Goal: Task Accomplishment & Management: Manage account settings

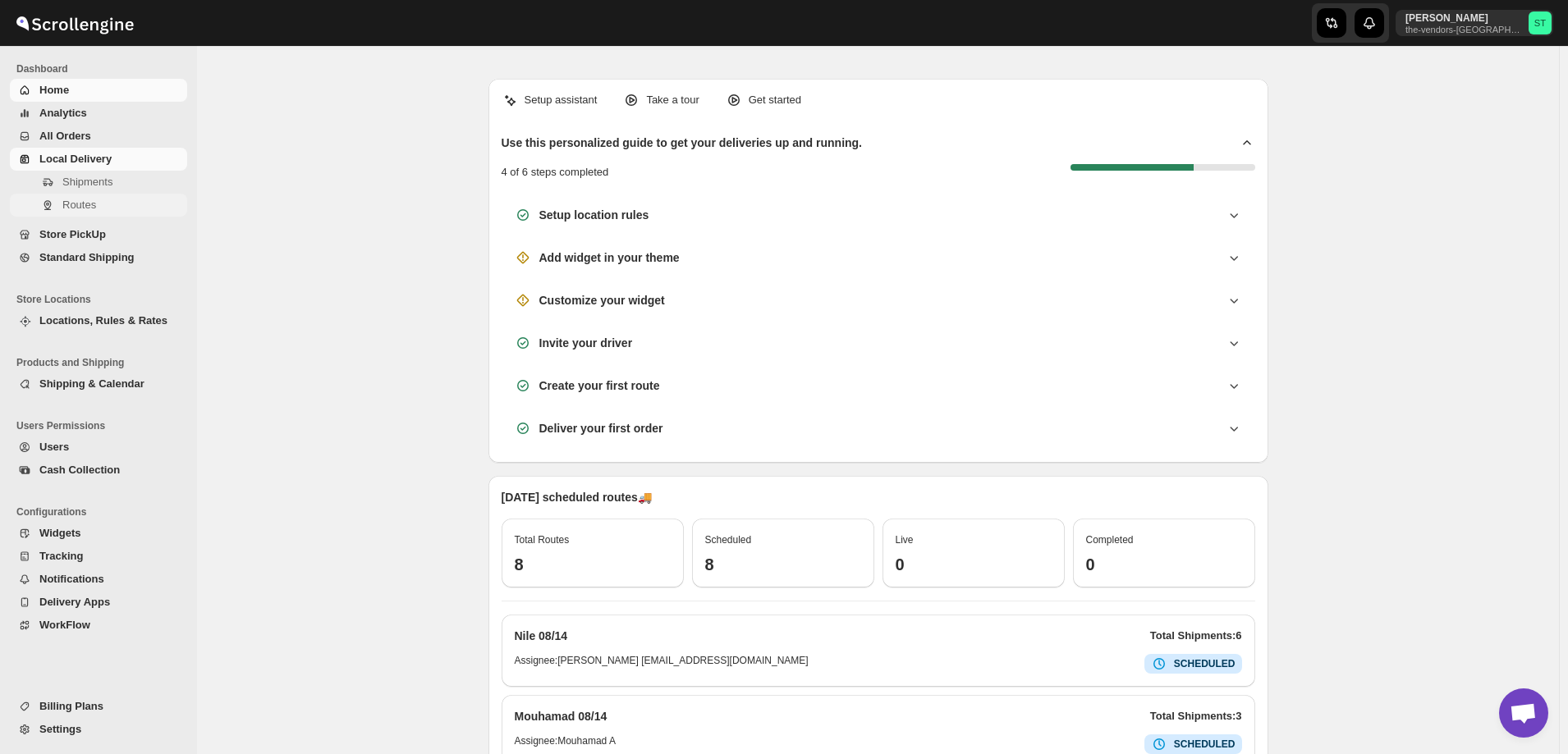
click at [72, 210] on span "Routes" at bounding box center [79, 205] width 33 height 12
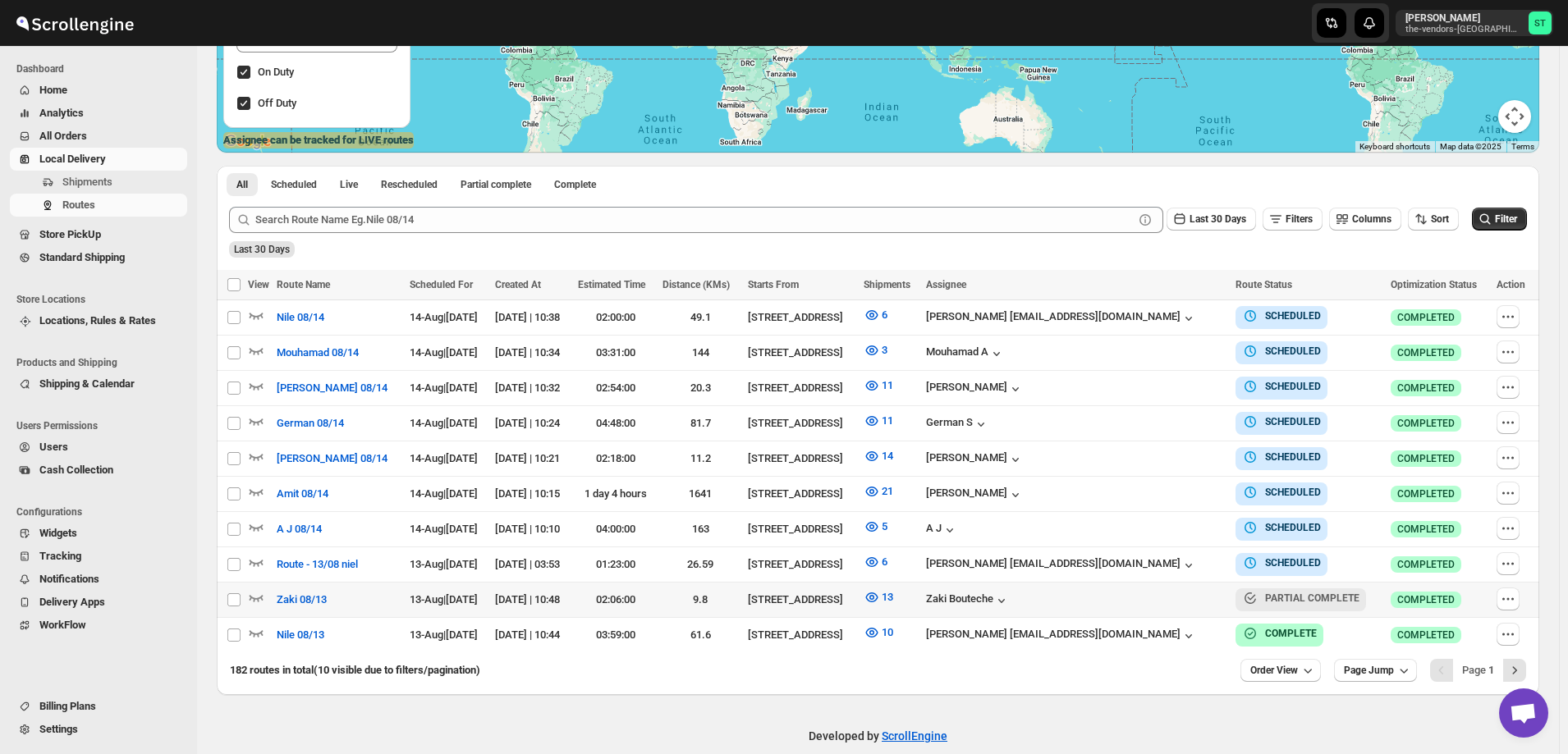
scroll to position [329, 0]
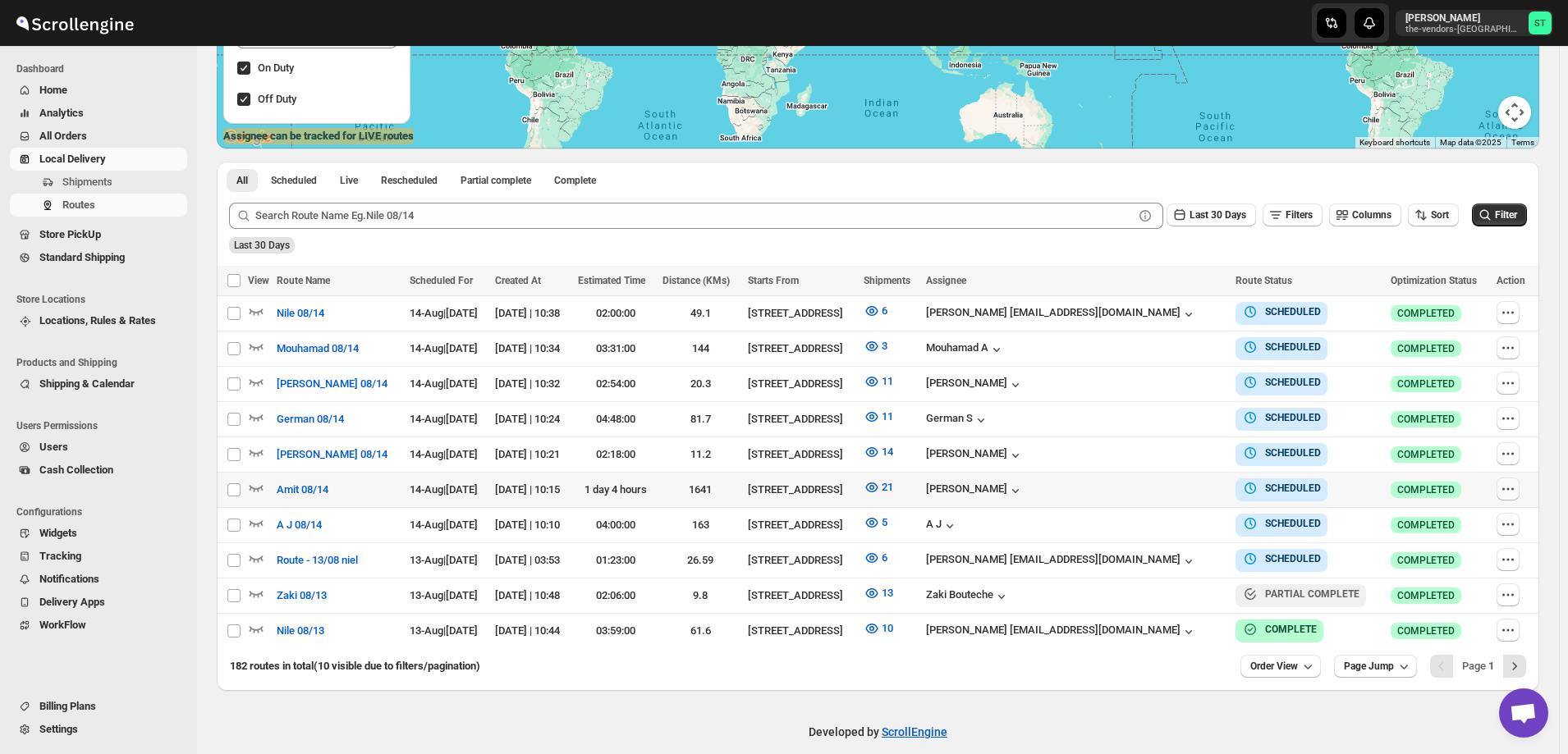
click at [1513, 487] on icon "button" at bounding box center [1508, 489] width 17 height 17
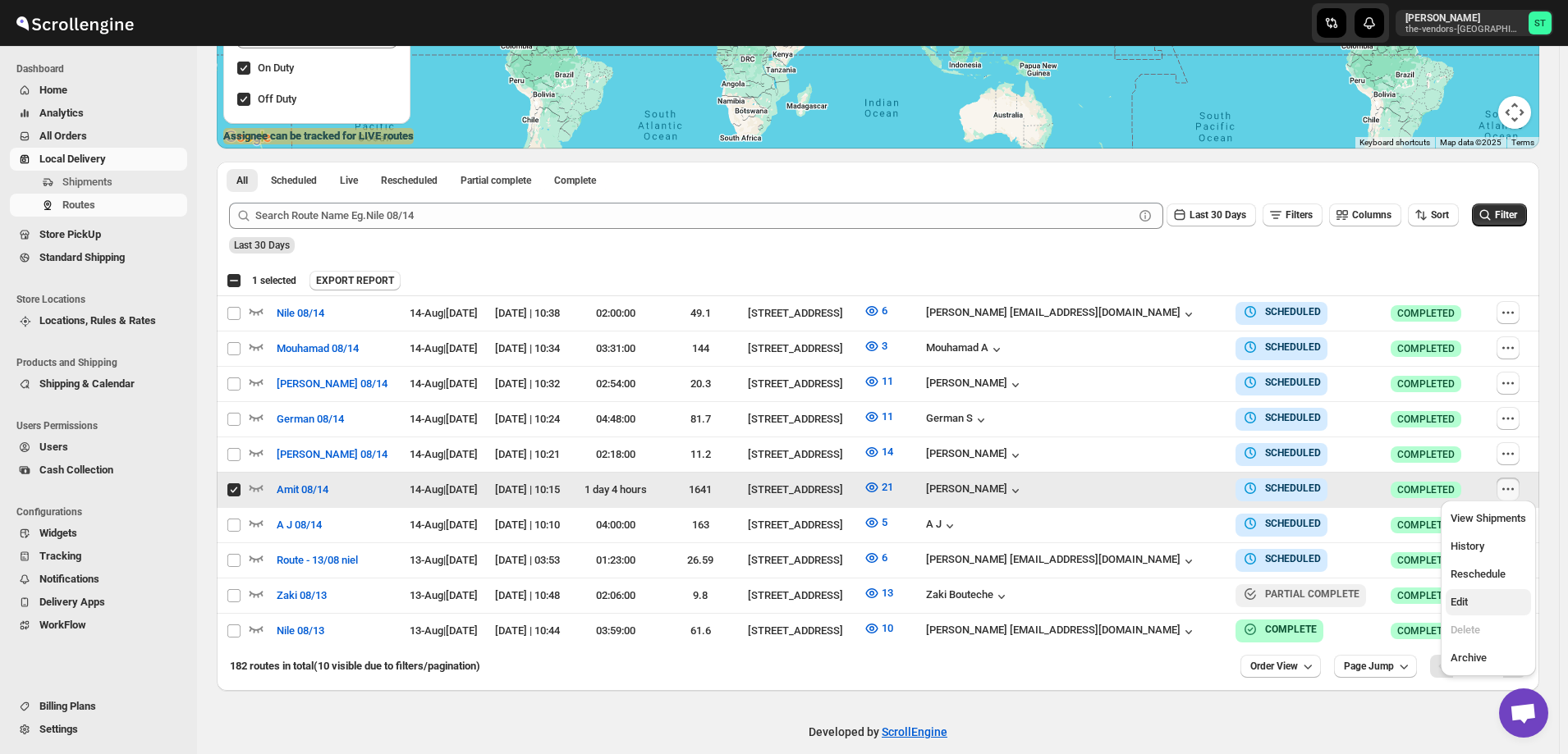
click at [1489, 603] on span "Edit" at bounding box center [1489, 602] width 75 height 17
checkbox input "false"
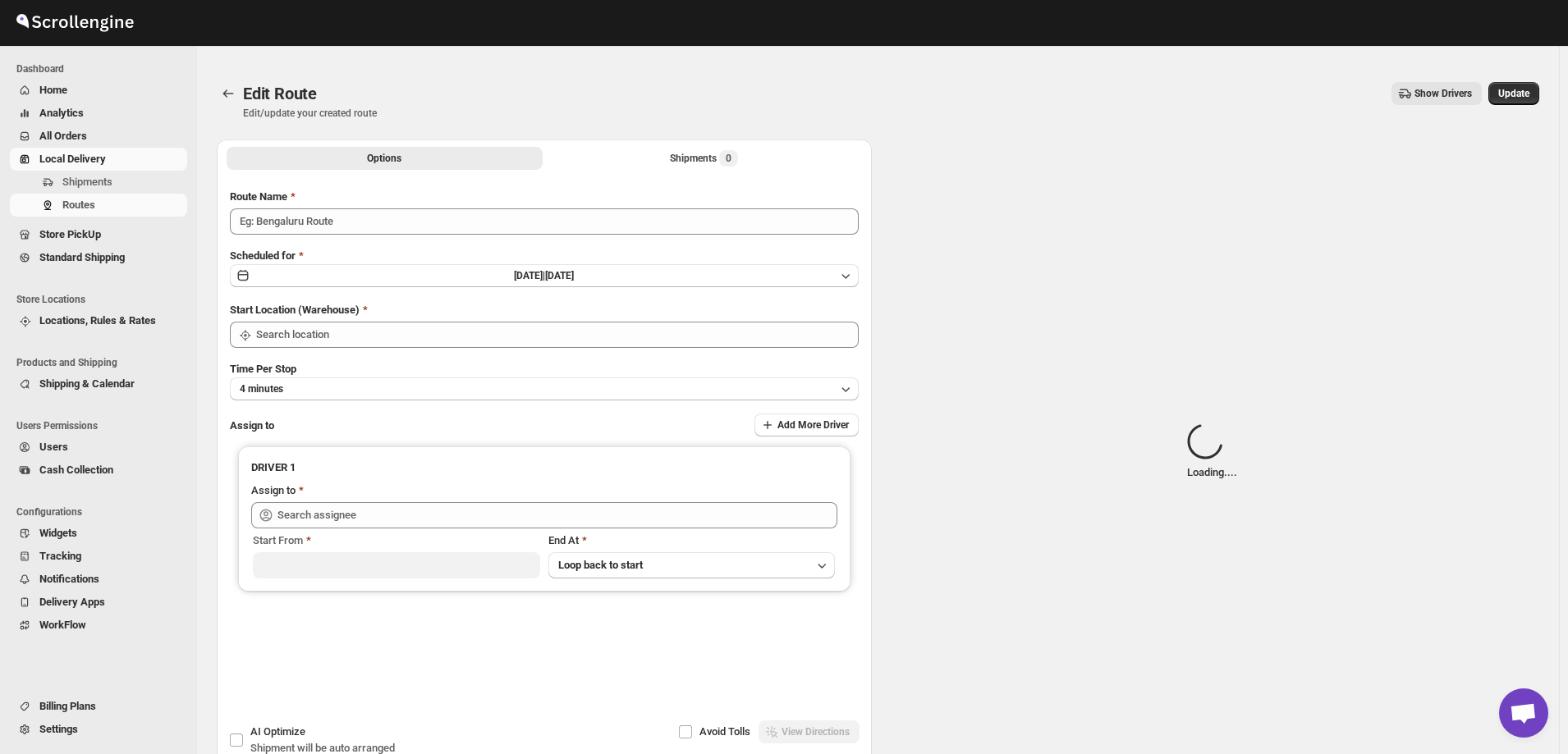
type input "Amit 08/14"
type input "[STREET_ADDRESS]"
type input "[PERSON_NAME] ([EMAIL_ADDRESS][DOMAIN_NAME])"
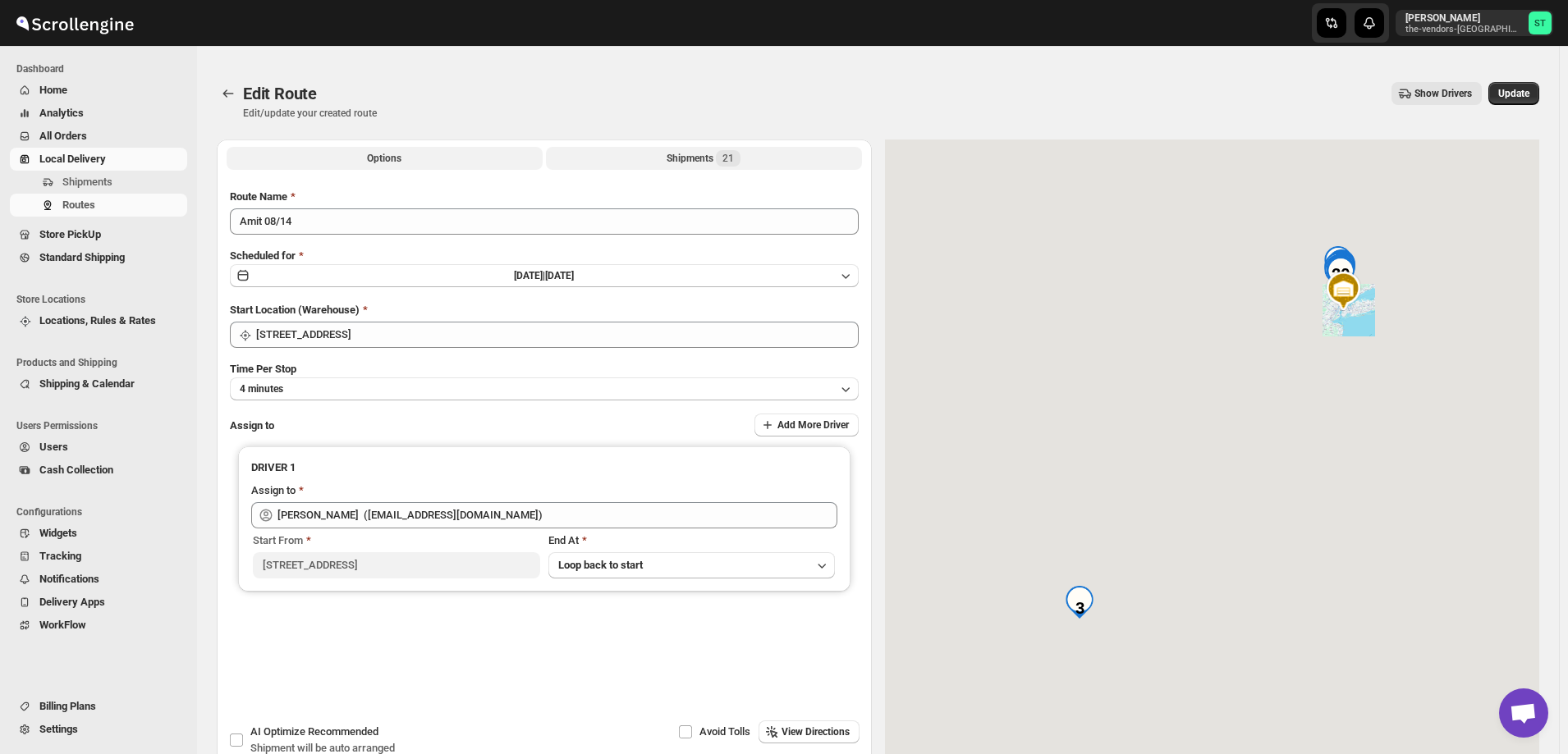
click at [673, 161] on div "Shipments 21" at bounding box center [703, 158] width 74 height 17
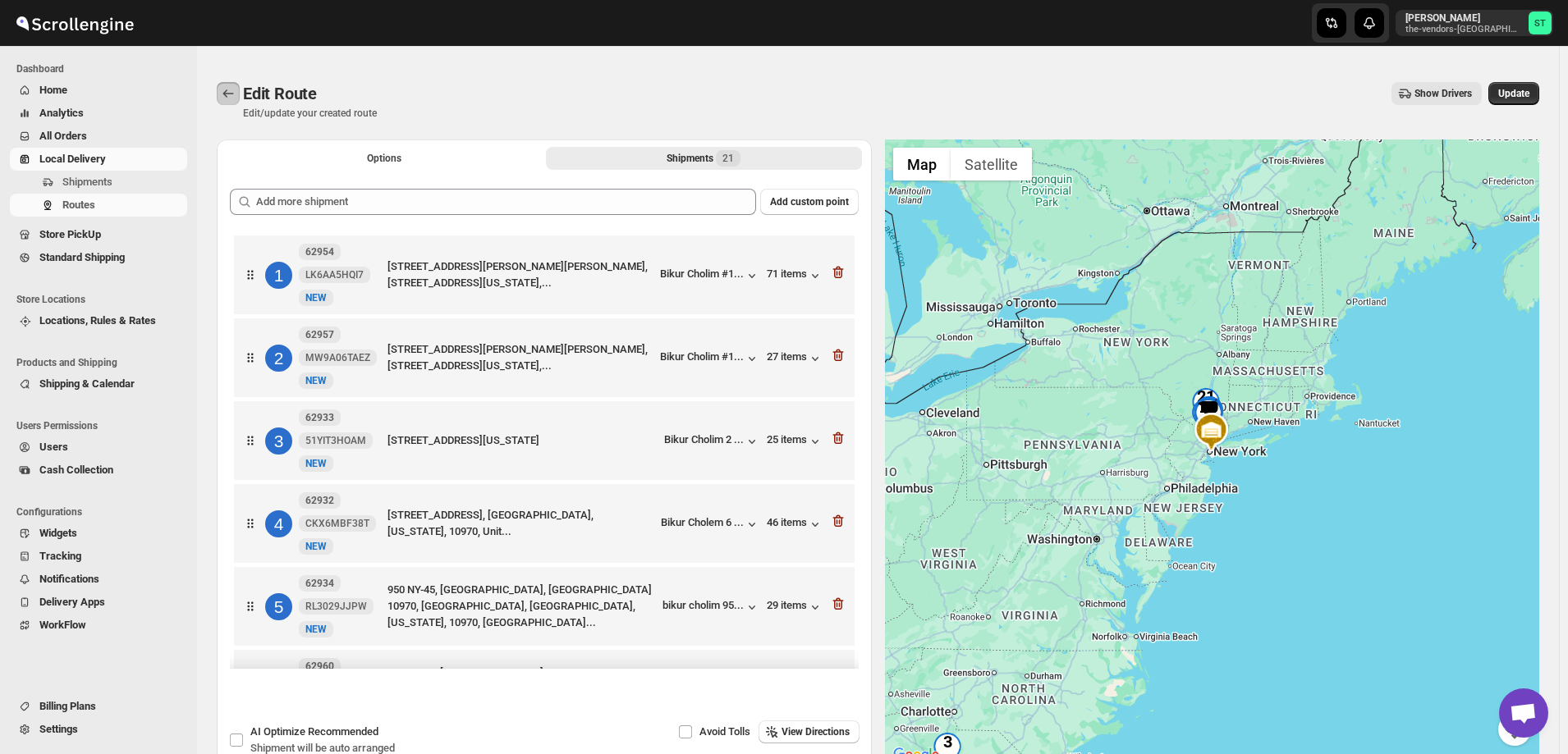
click at [220, 94] on icon "Routes" at bounding box center [228, 93] width 17 height 17
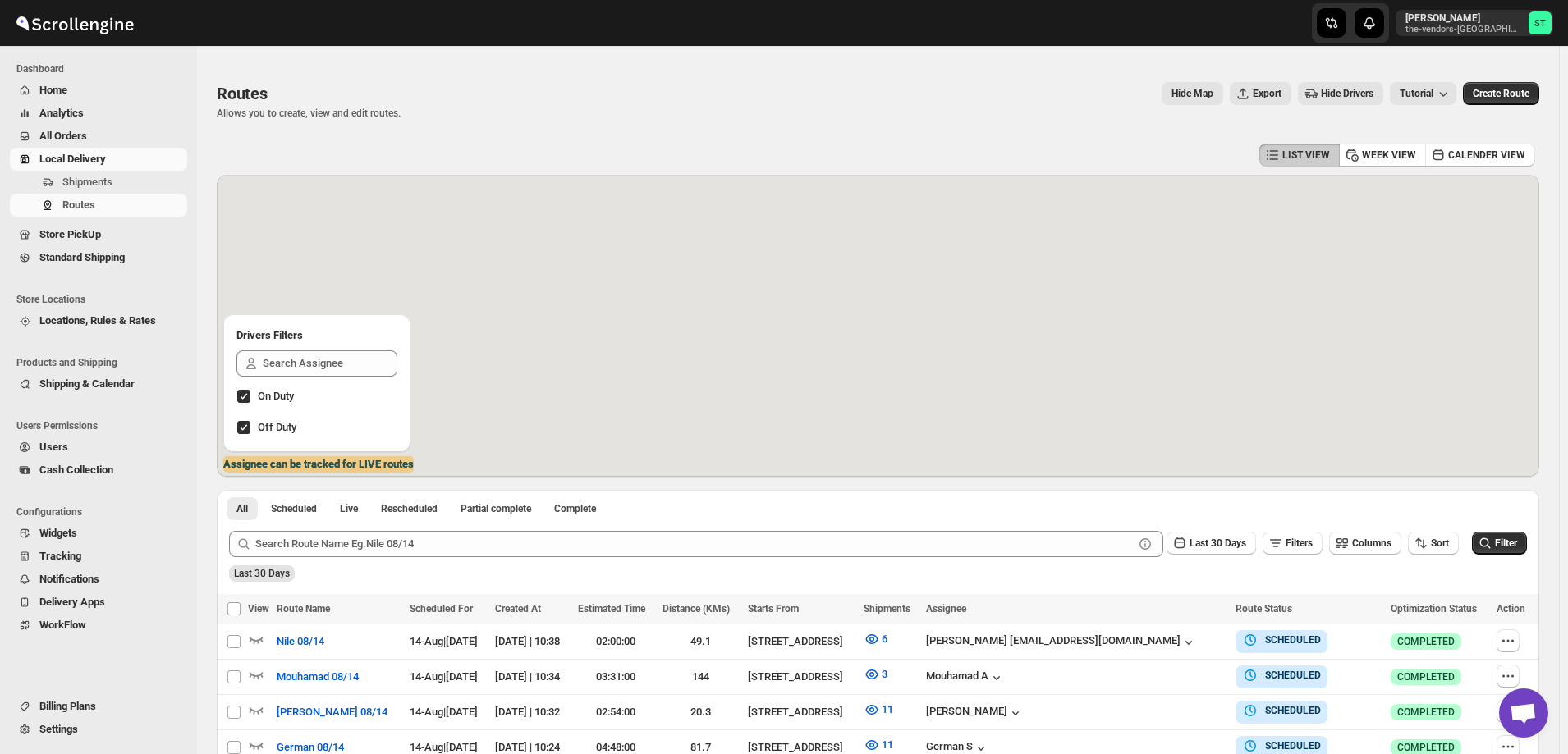
scroll to position [339, 0]
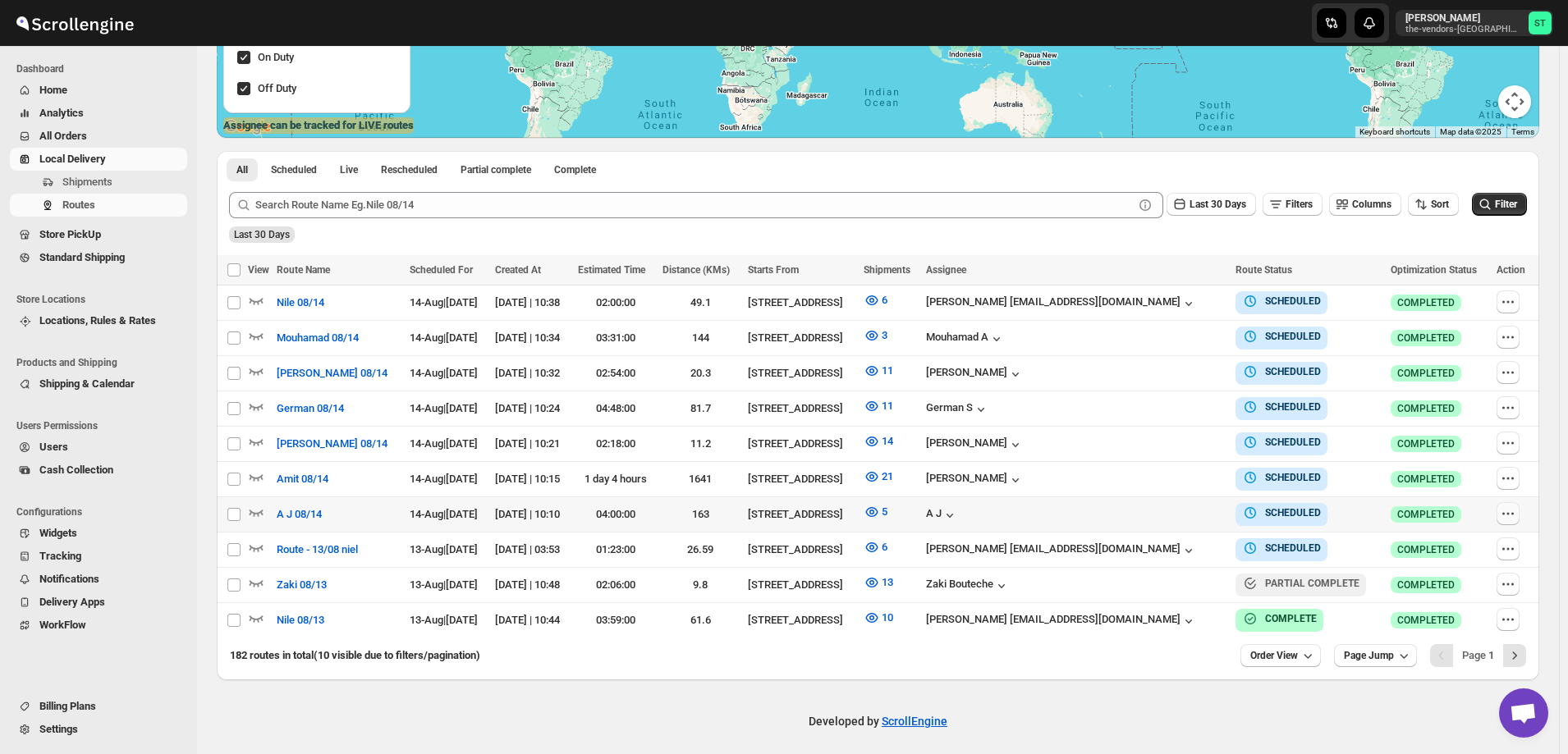
click at [1509, 513] on icon "button" at bounding box center [1508, 514] width 17 height 17
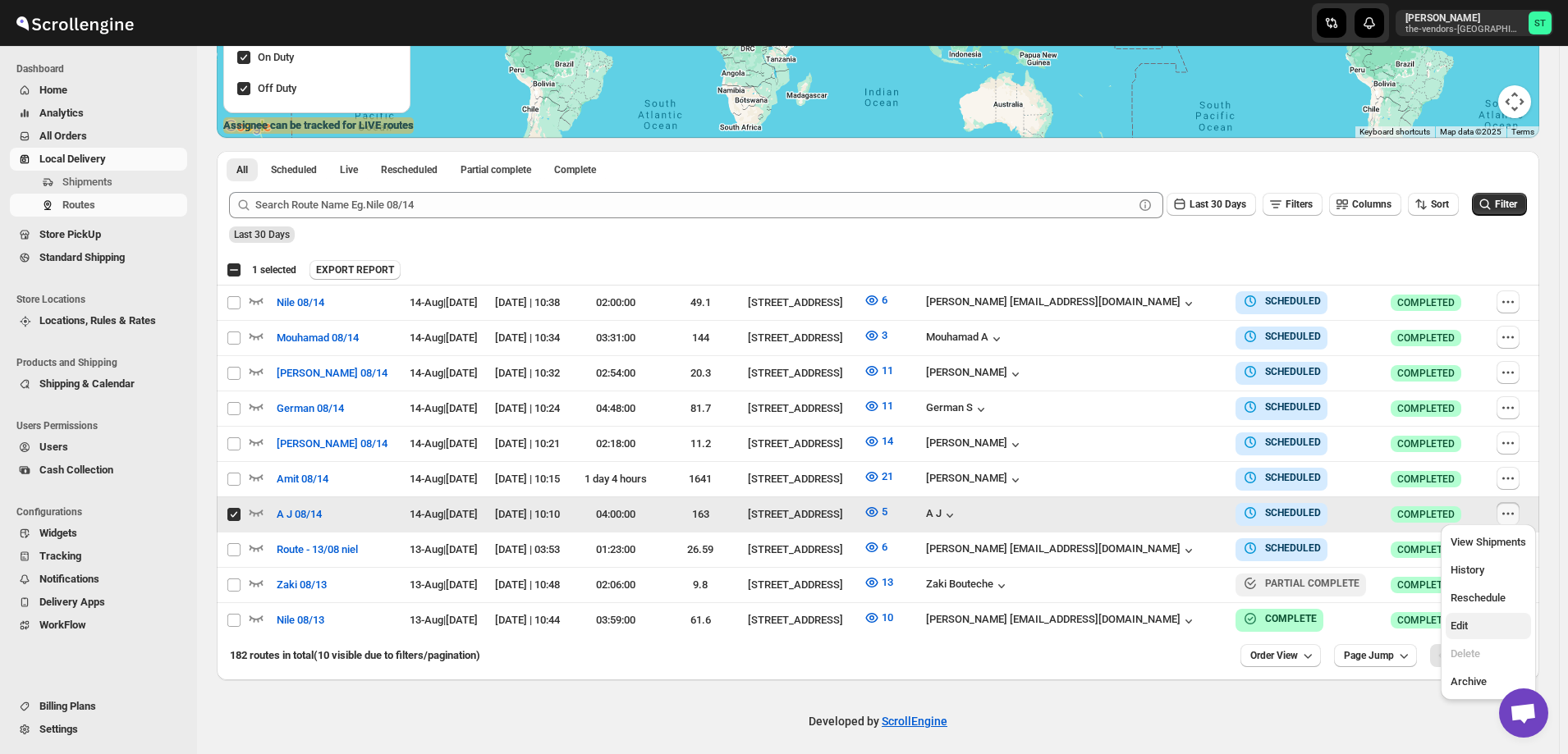
click at [1493, 632] on span "Edit" at bounding box center [1489, 626] width 75 height 17
checkbox input "false"
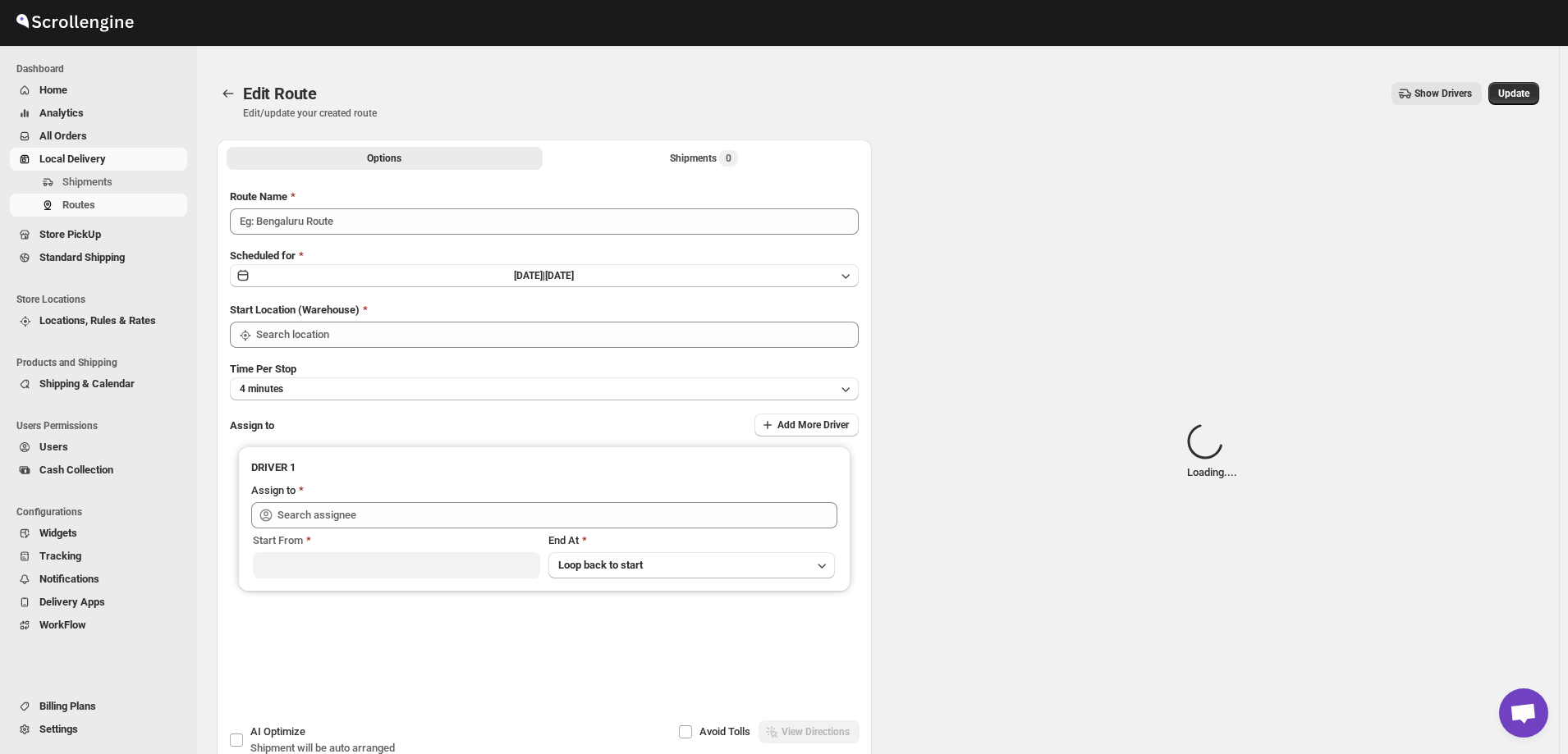
type input "A J 08/14"
type input "[STREET_ADDRESS]"
type input "A J ([EMAIL_ADDRESS][DOMAIN_NAME])"
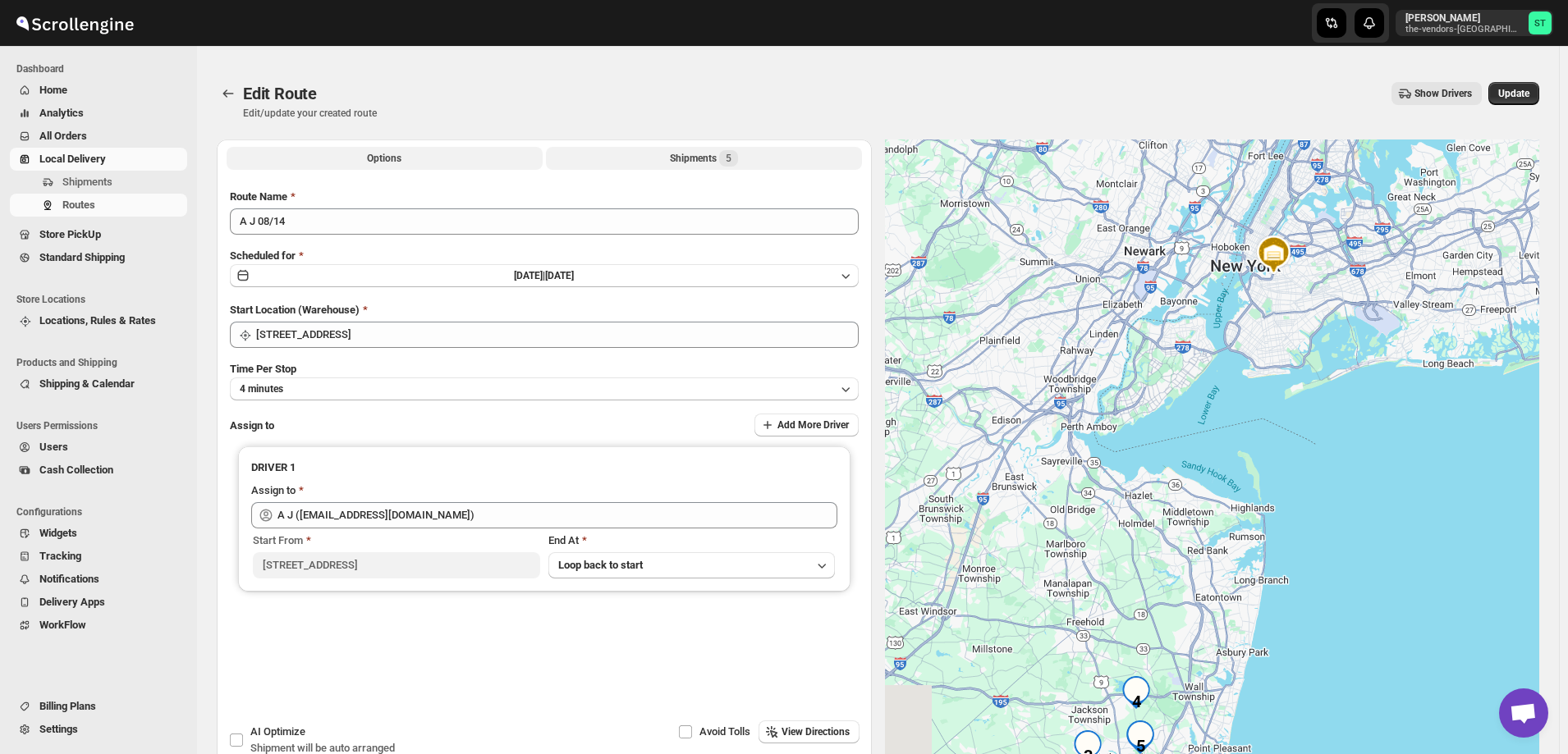
click at [685, 157] on div "Shipments 5" at bounding box center [704, 158] width 68 height 17
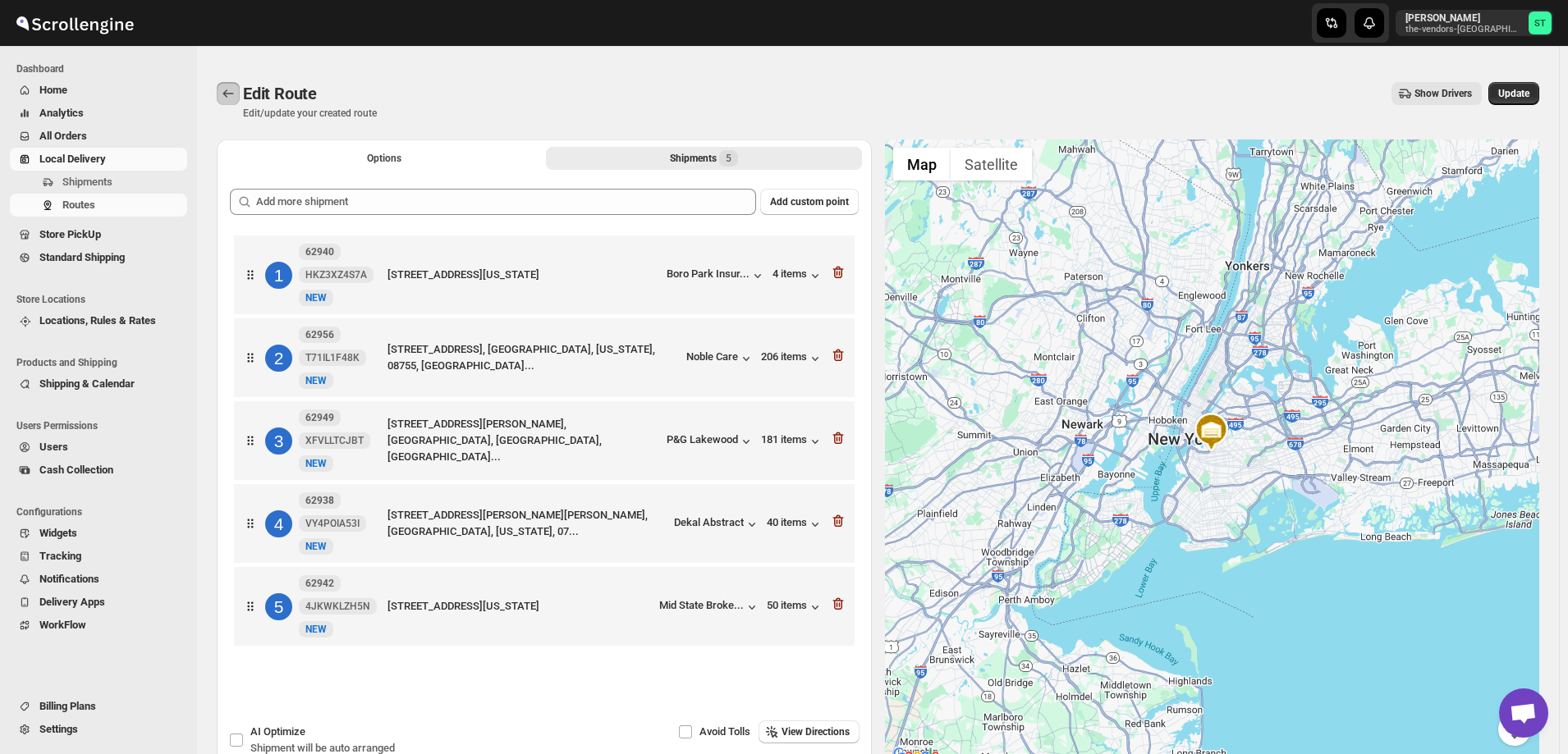
click at [223, 91] on icon "Routes" at bounding box center [228, 93] width 17 height 17
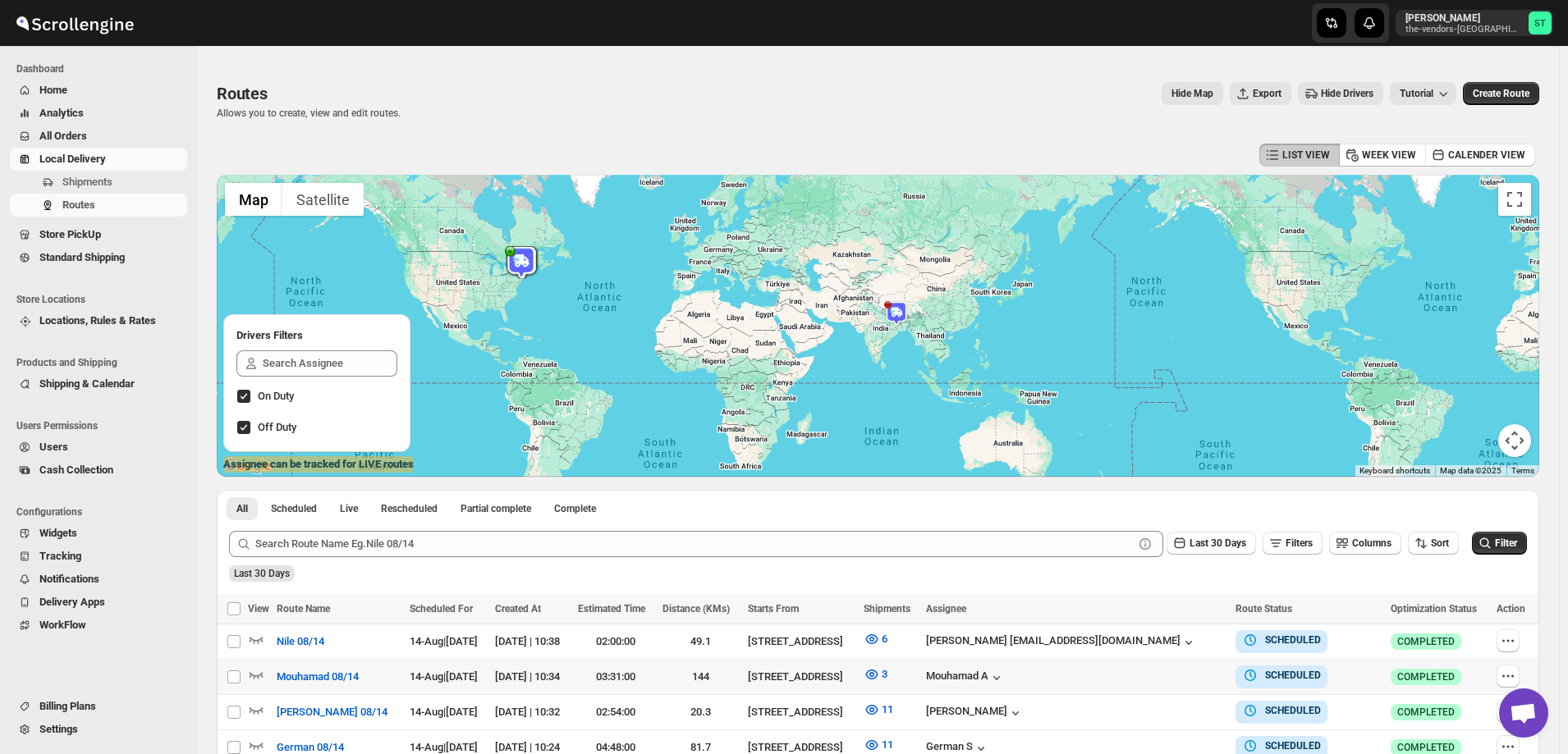
scroll to position [329, 0]
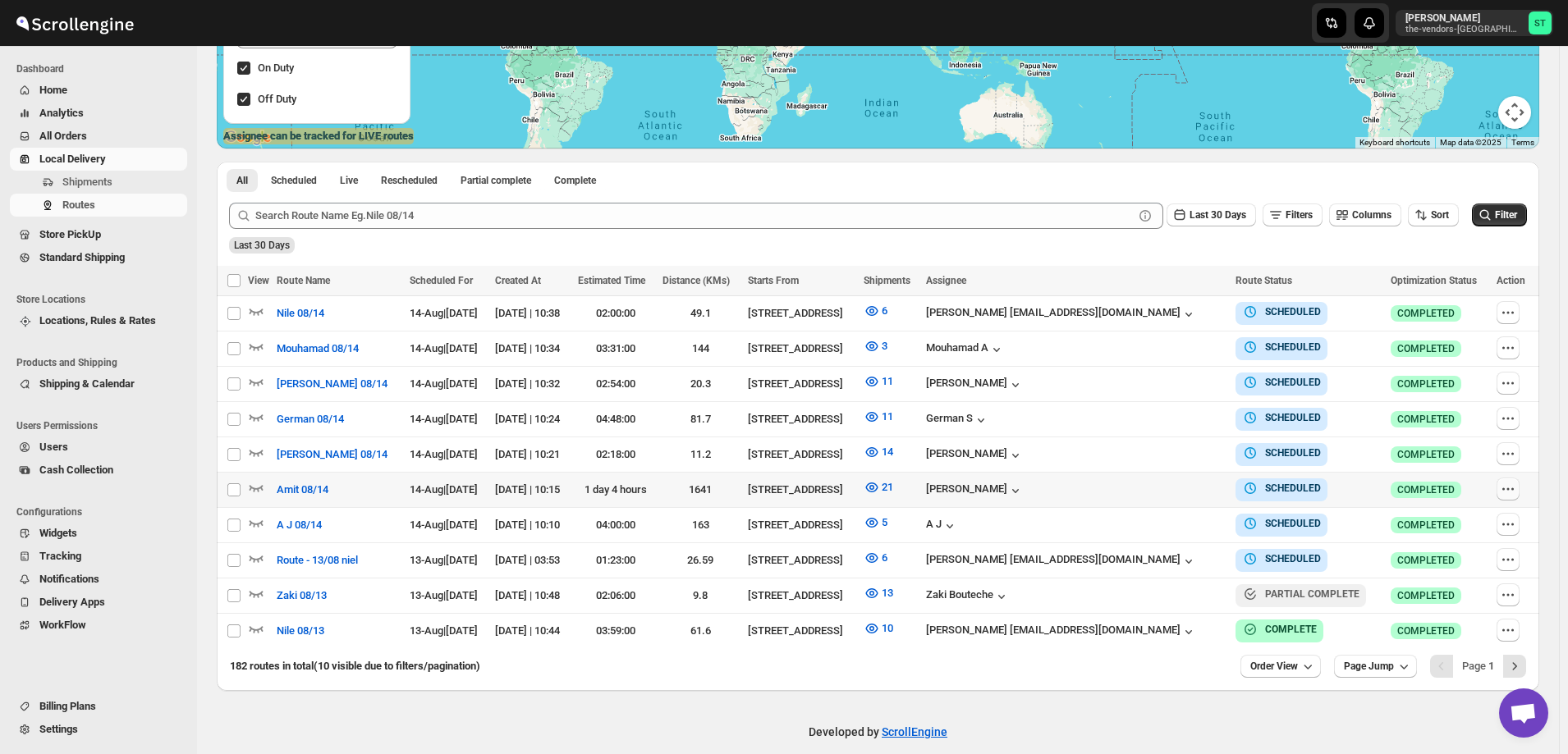
click at [1514, 487] on icon "button" at bounding box center [1508, 489] width 17 height 17
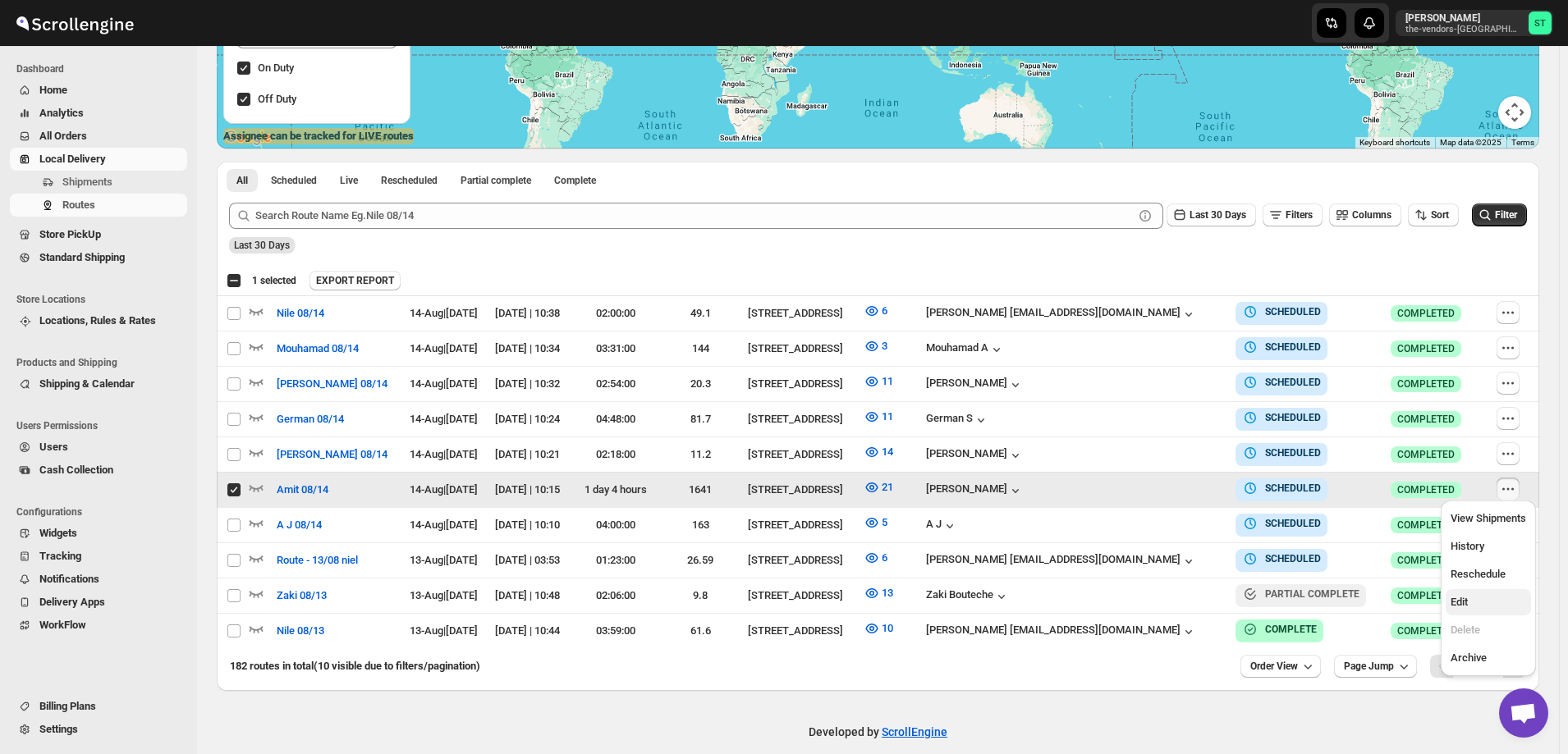
click at [1496, 609] on span "Edit" at bounding box center [1489, 602] width 75 height 17
checkbox input "false"
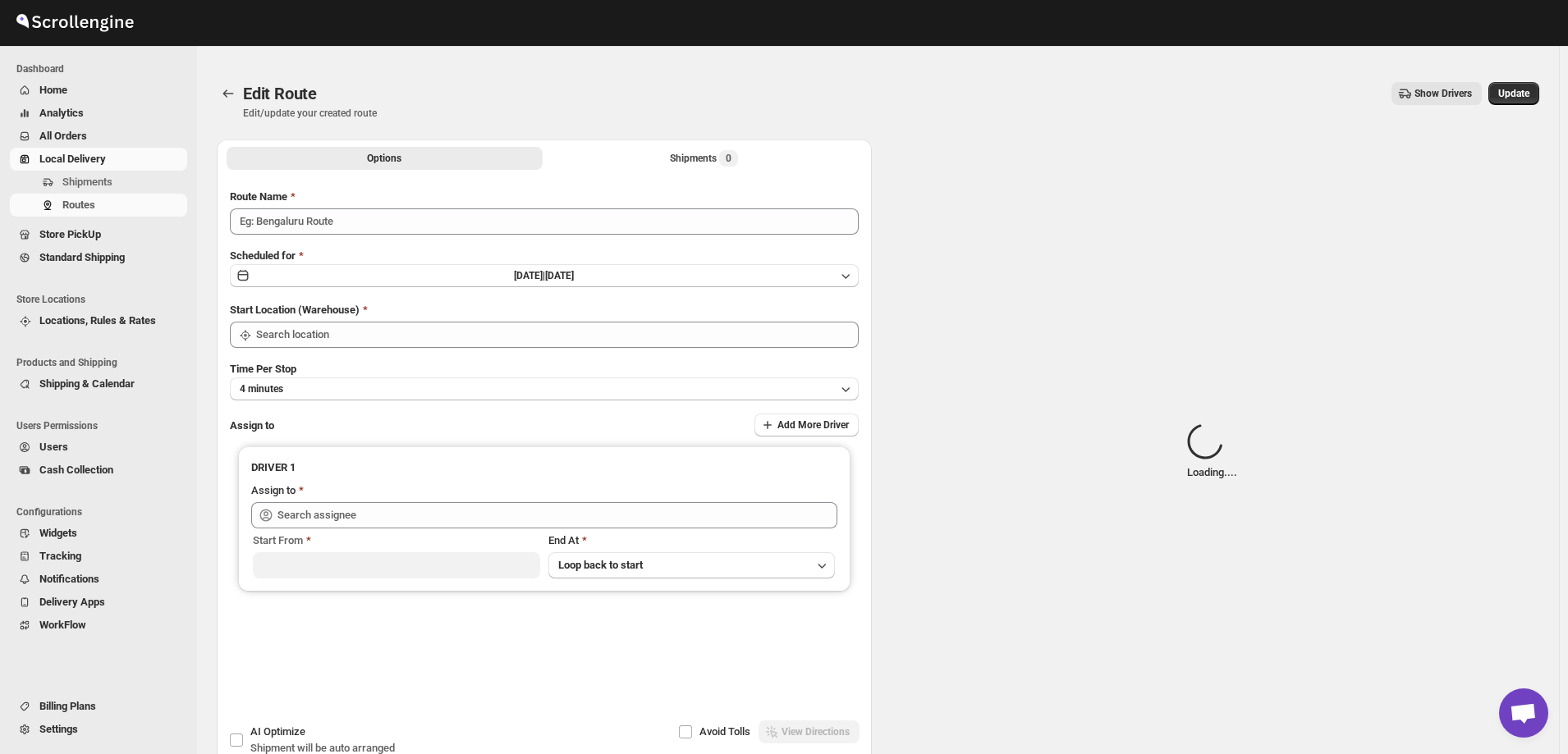
type input "Amit 08/14"
type input "[STREET_ADDRESS]"
type input "[PERSON_NAME] ([EMAIL_ADDRESS][DOMAIN_NAME])"
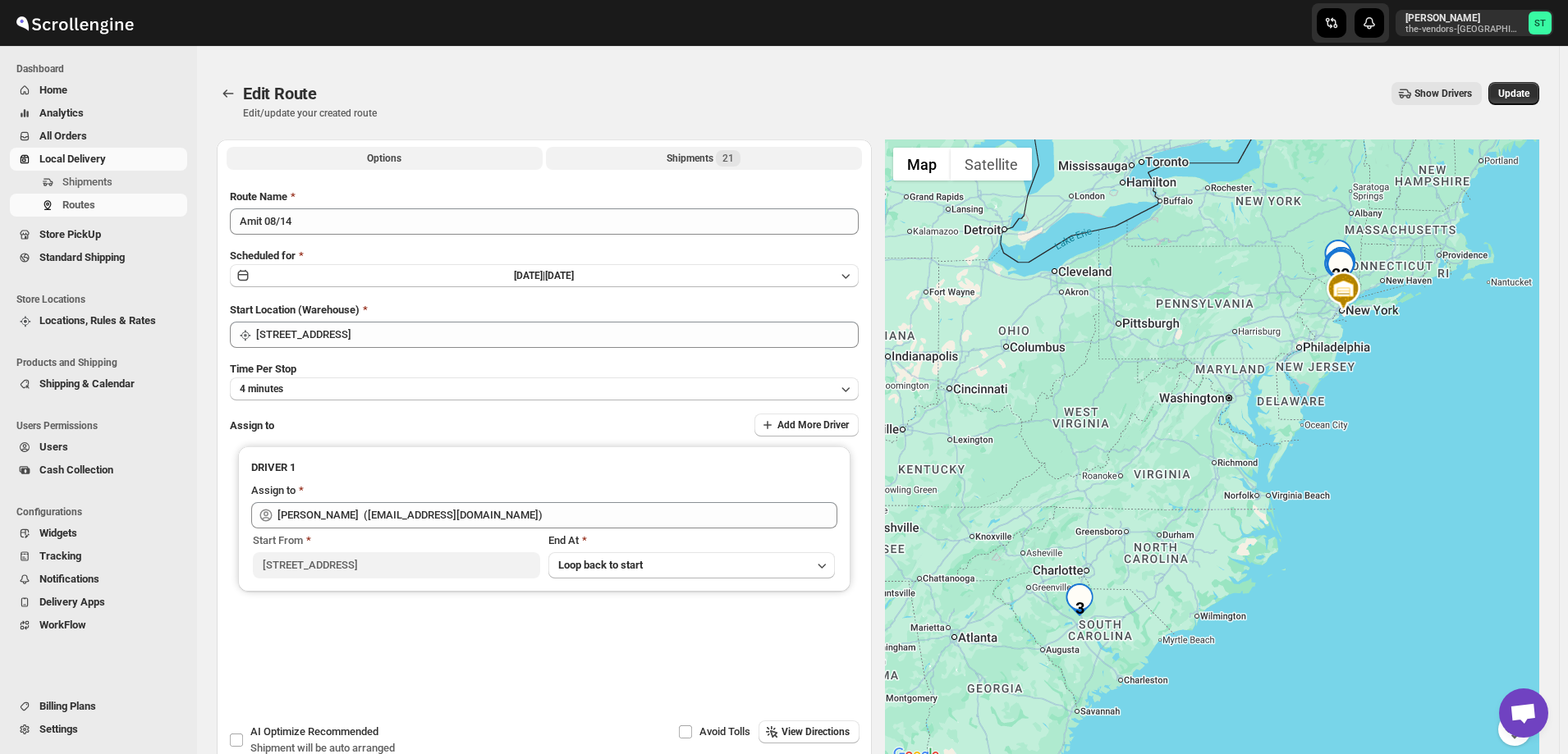
click at [683, 157] on div "Shipments 21" at bounding box center [703, 158] width 74 height 17
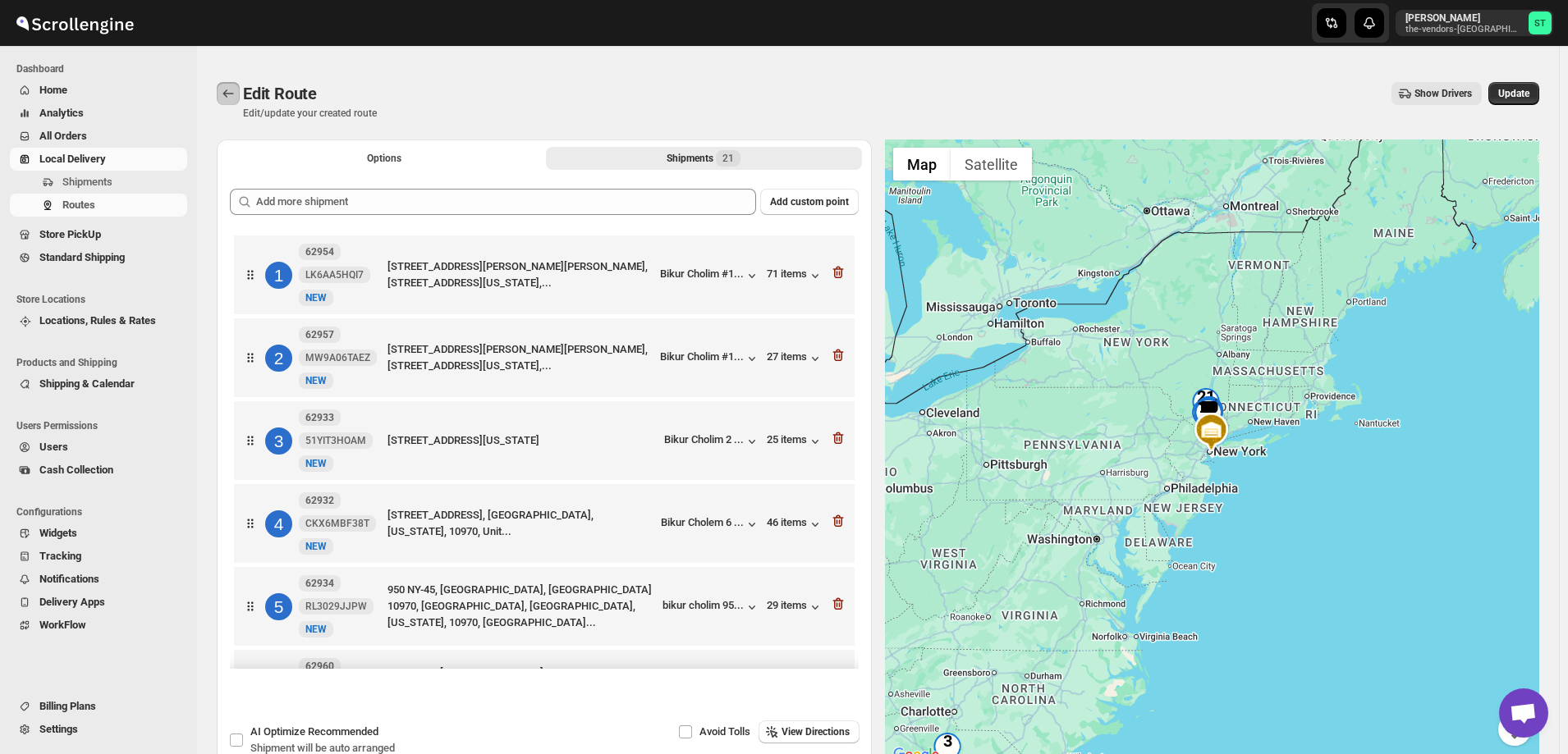
click at [223, 94] on icon "Routes" at bounding box center [228, 93] width 17 height 17
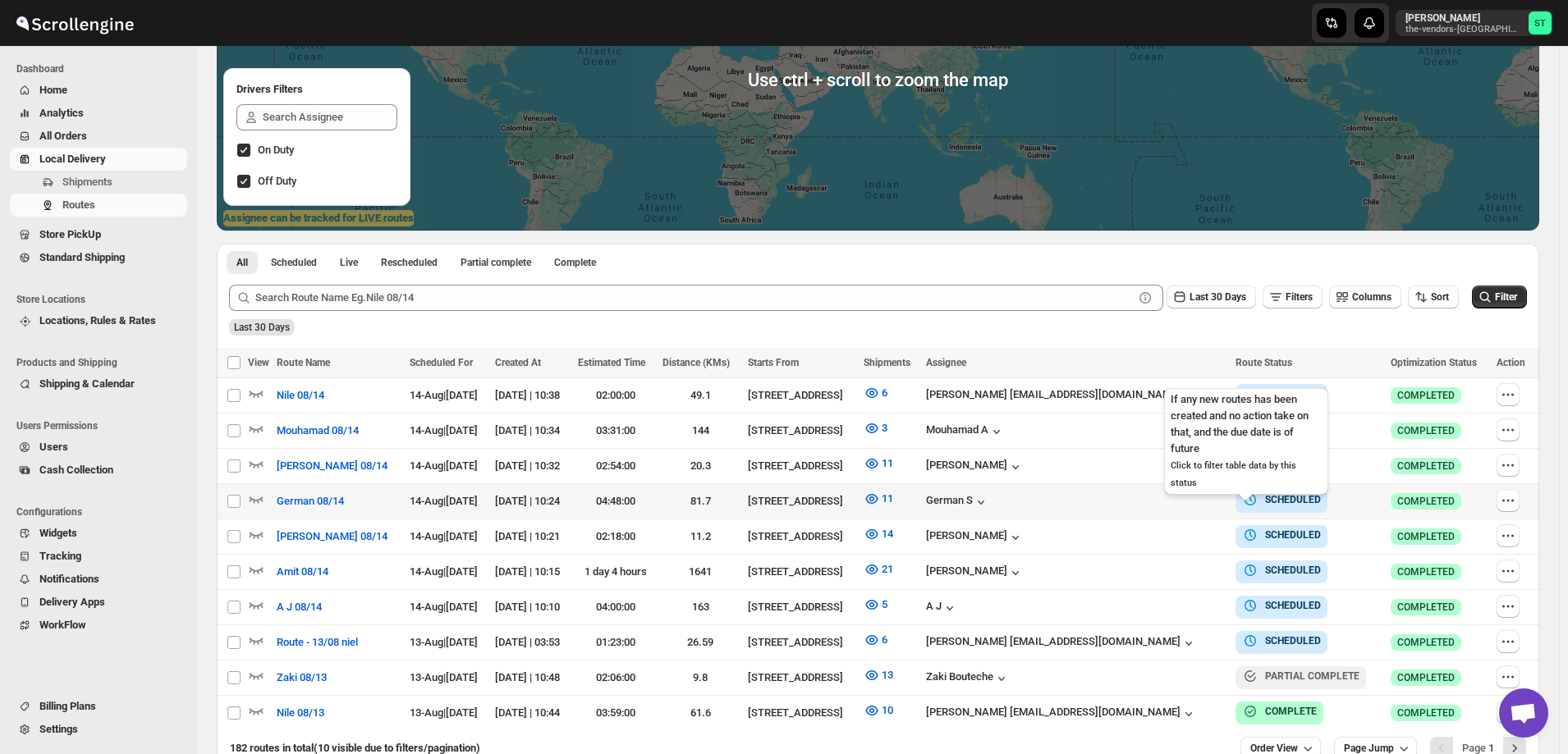
scroll to position [329, 0]
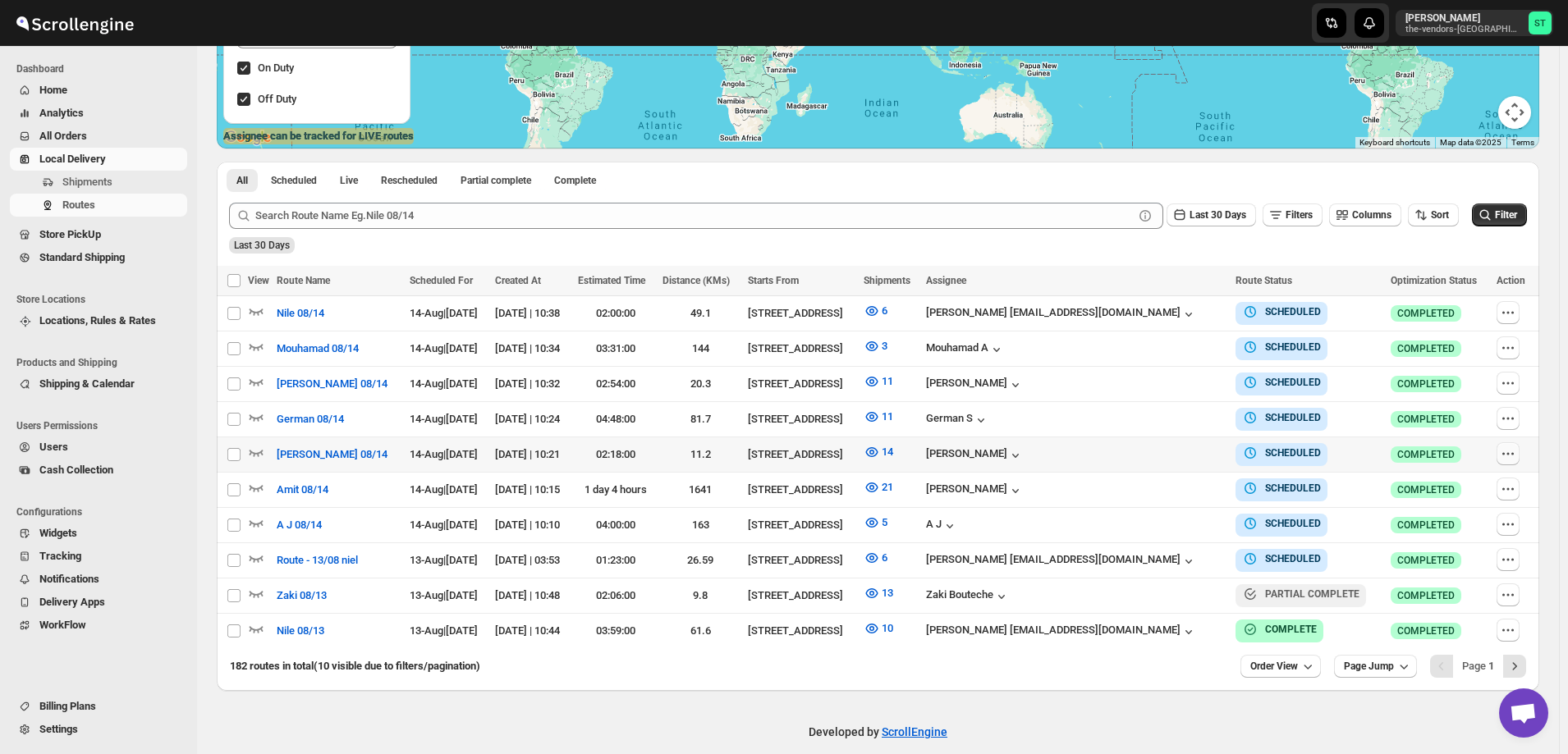
click at [1511, 452] on icon "button" at bounding box center [1508, 453] width 17 height 17
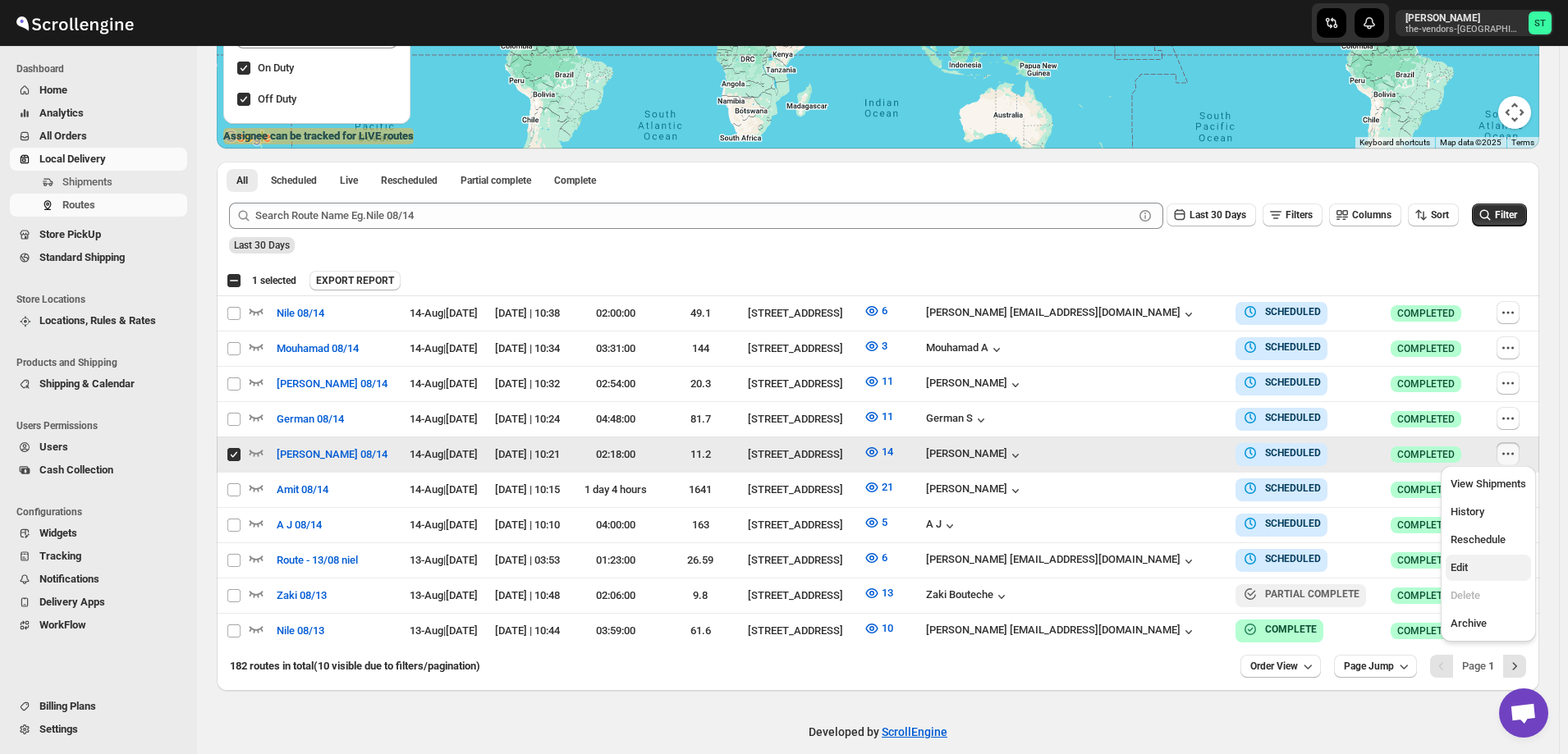
click at [1488, 566] on span "Edit" at bounding box center [1489, 568] width 75 height 17
checkbox input "false"
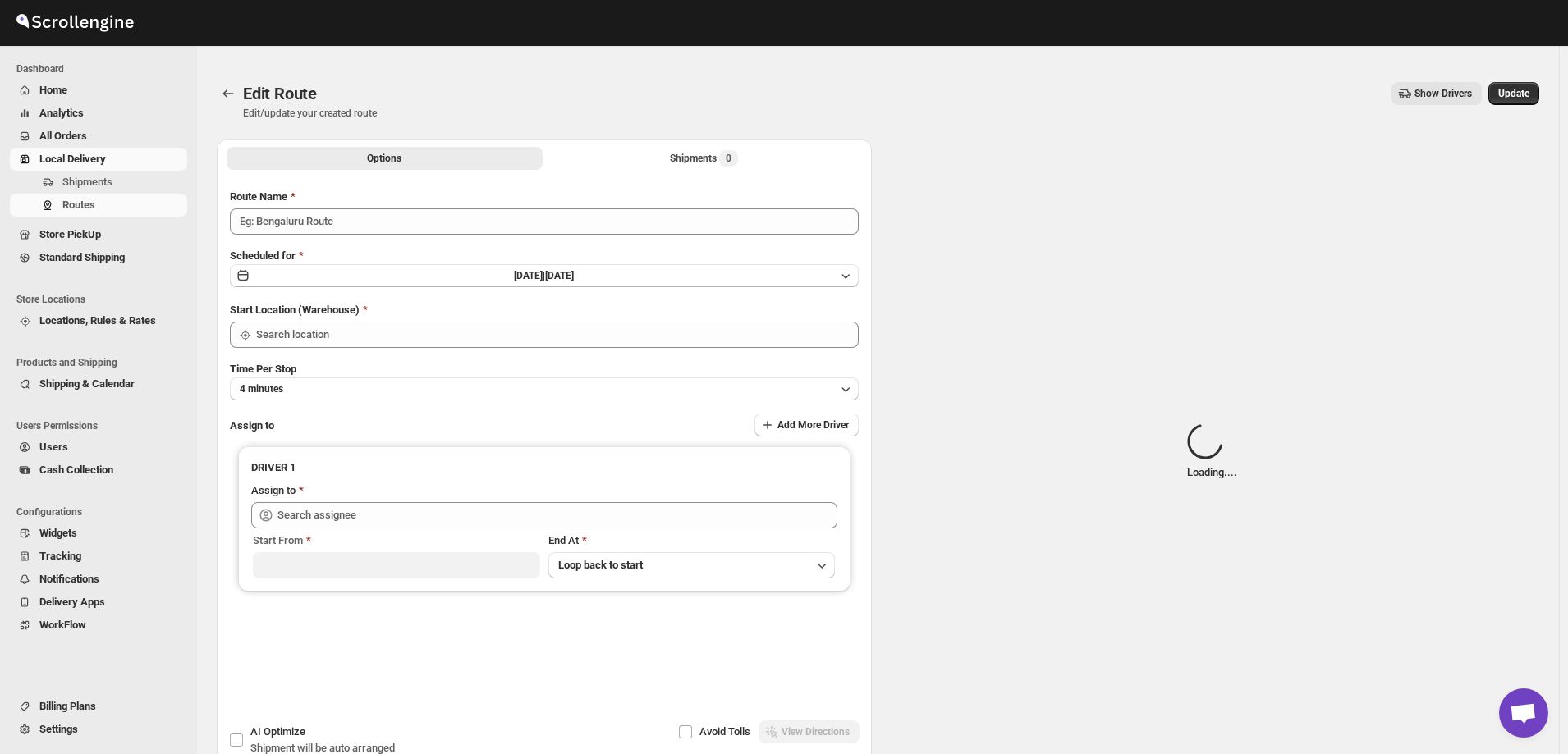
type input "[PERSON_NAME] 08/14"
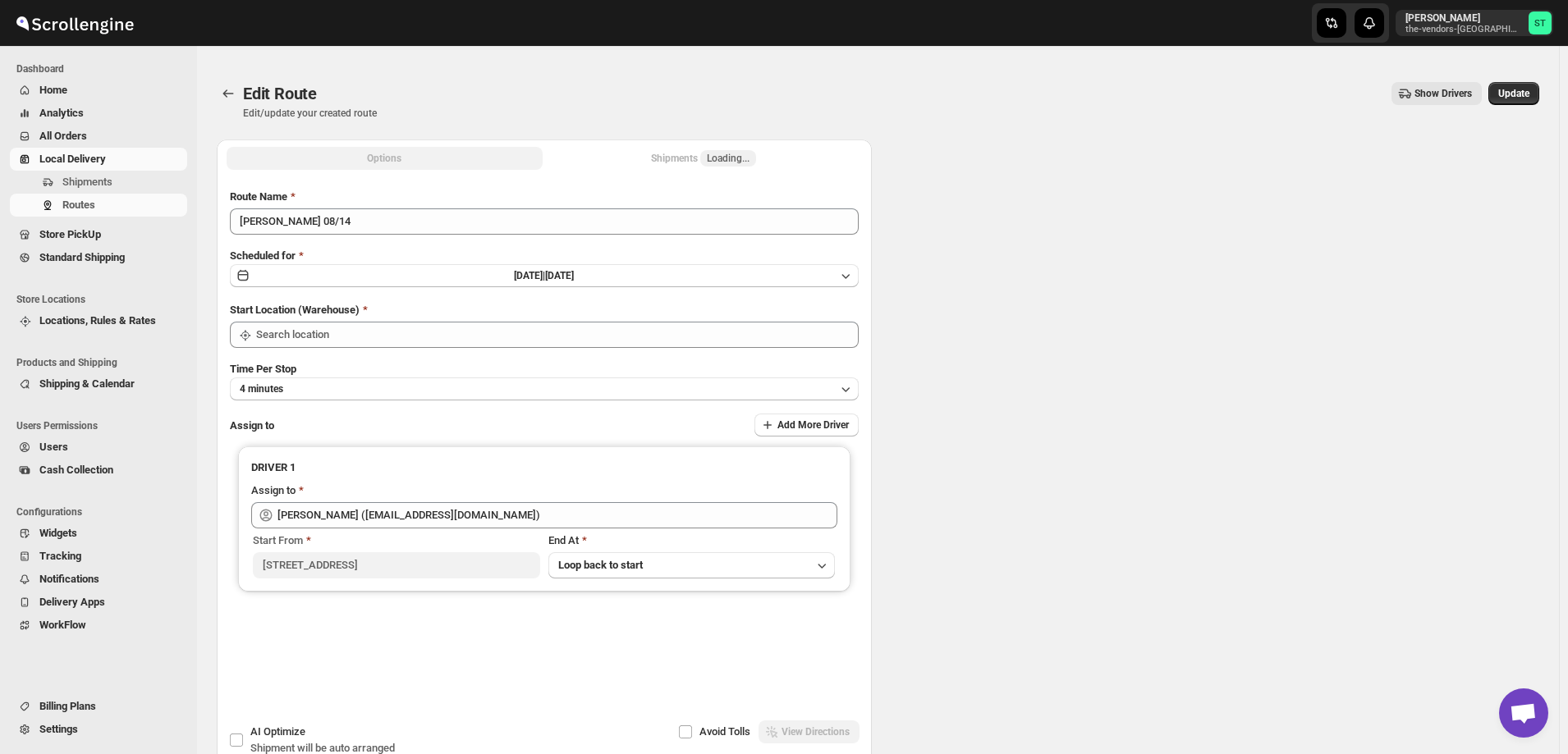
type input "[PERSON_NAME] ([EMAIL_ADDRESS][DOMAIN_NAME])"
type input "[STREET_ADDRESS]"
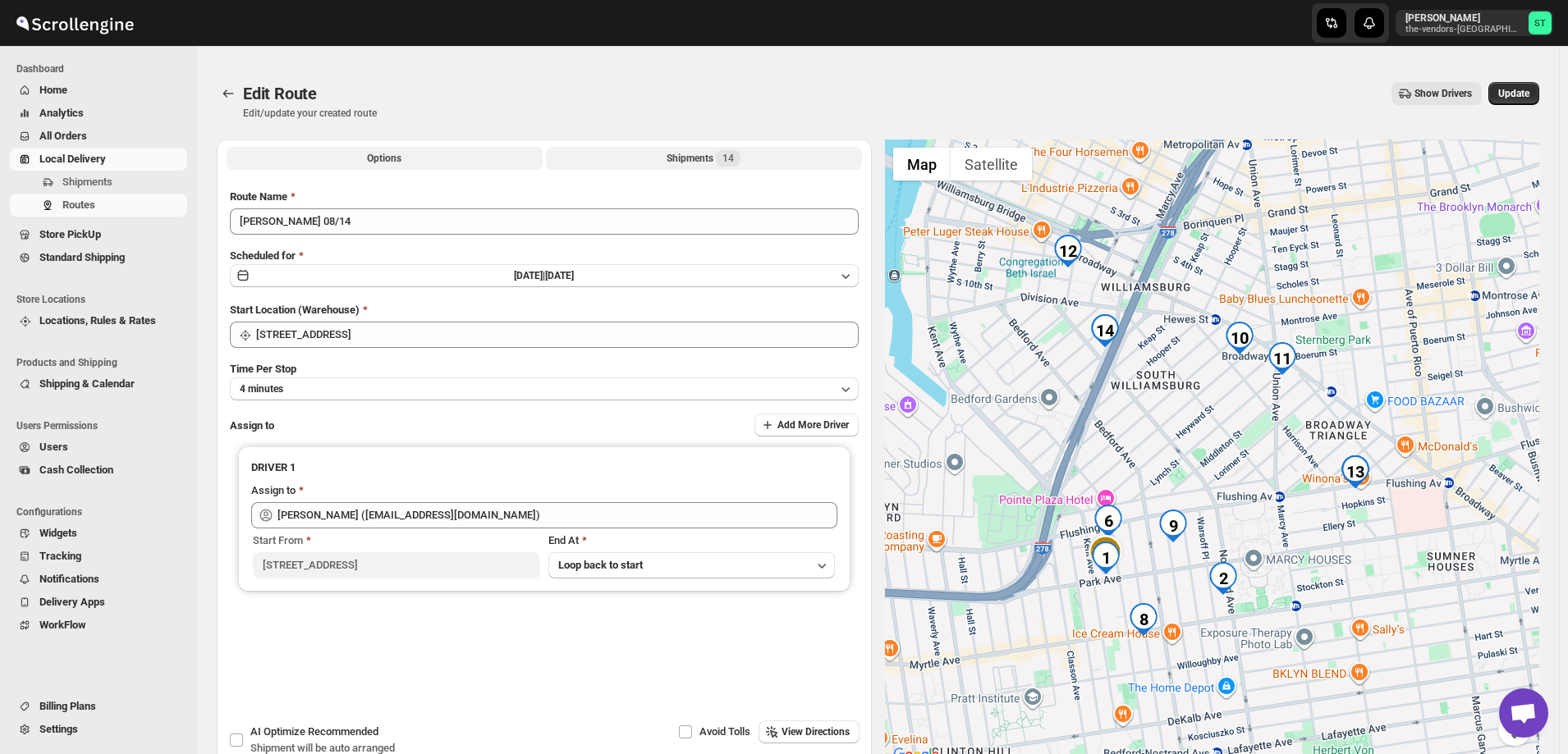
click at [705, 151] on div "Shipments 14" at bounding box center [703, 158] width 74 height 17
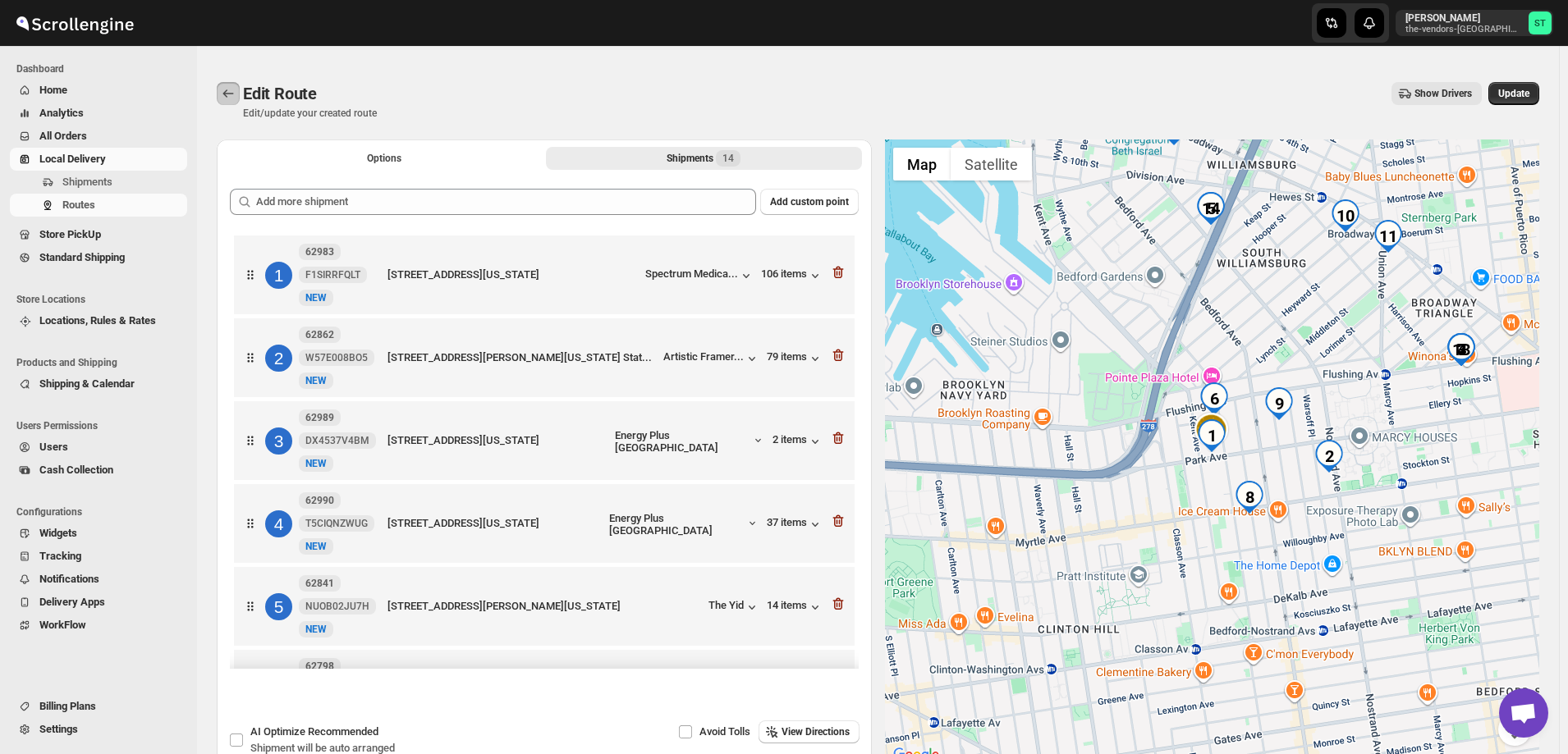
click at [225, 96] on icon "Routes" at bounding box center [228, 93] width 17 height 17
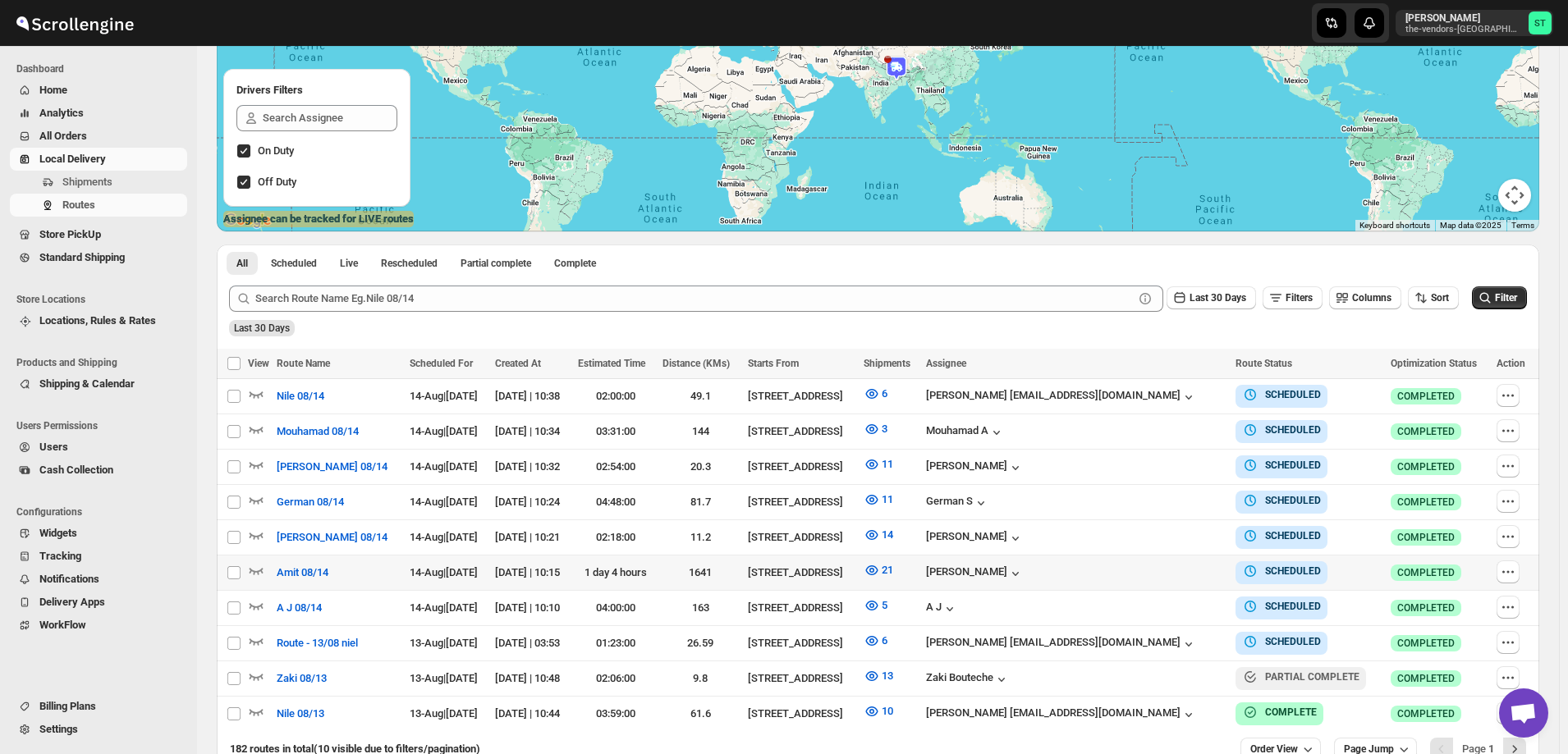
scroll to position [246, 0]
click at [1507, 500] on icon "button" at bounding box center [1508, 501] width 17 height 17
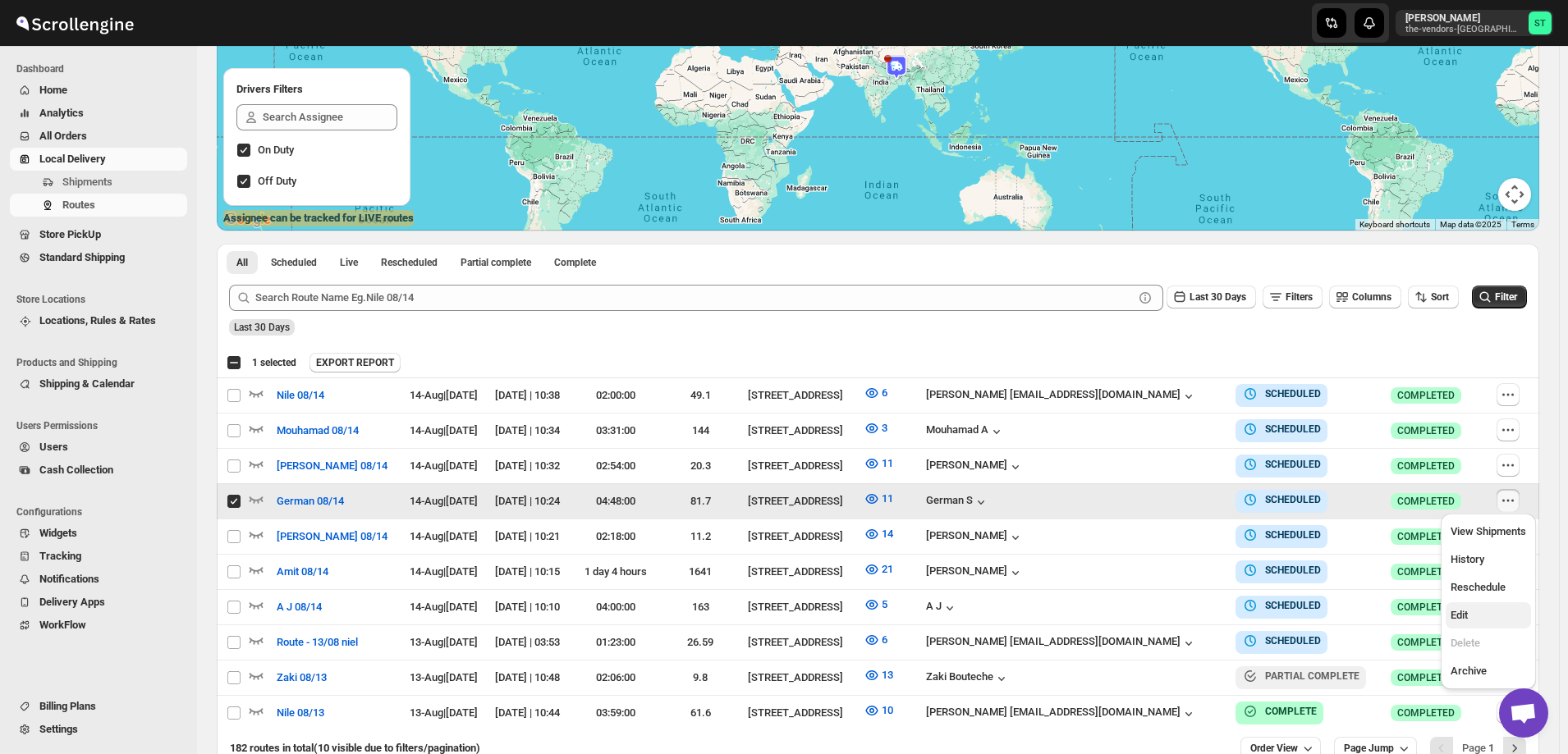
click at [1484, 623] on span "Edit" at bounding box center [1489, 615] width 75 height 17
checkbox input "false"
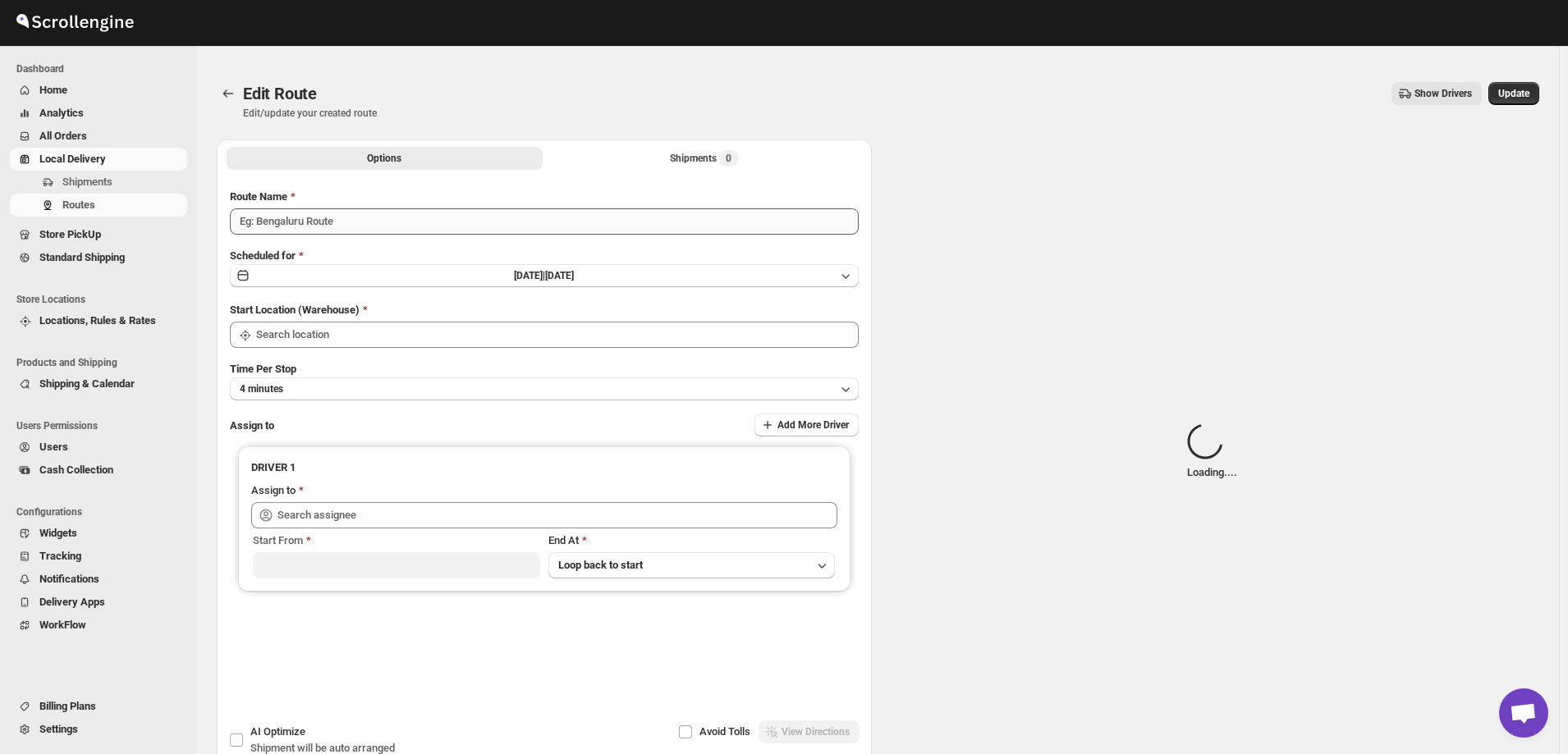
type input "German 08/14"
type input "[STREET_ADDRESS]"
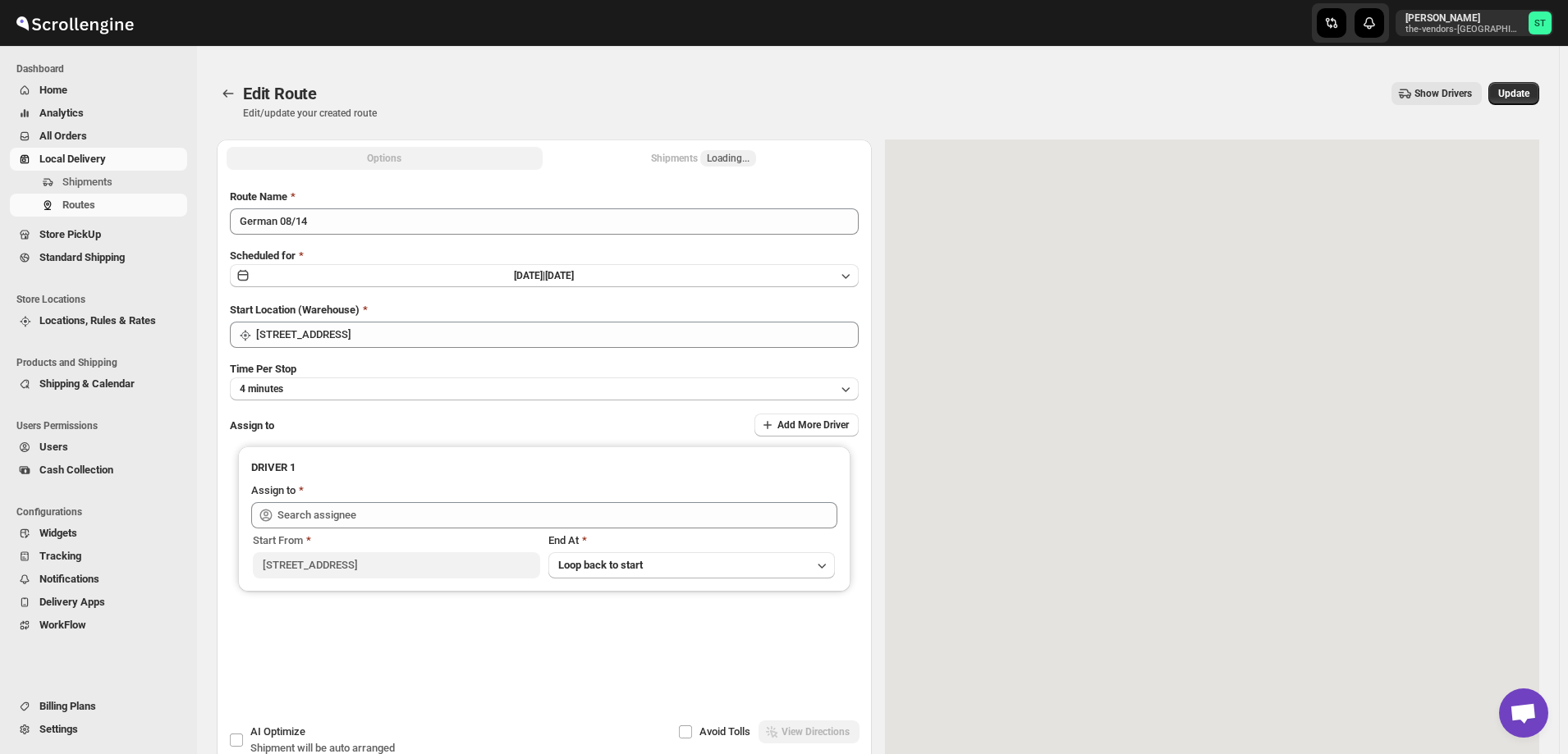
type input "[DEMOGRAPHIC_DATA] S ([EMAIL_ADDRESS][DOMAIN_NAME])"
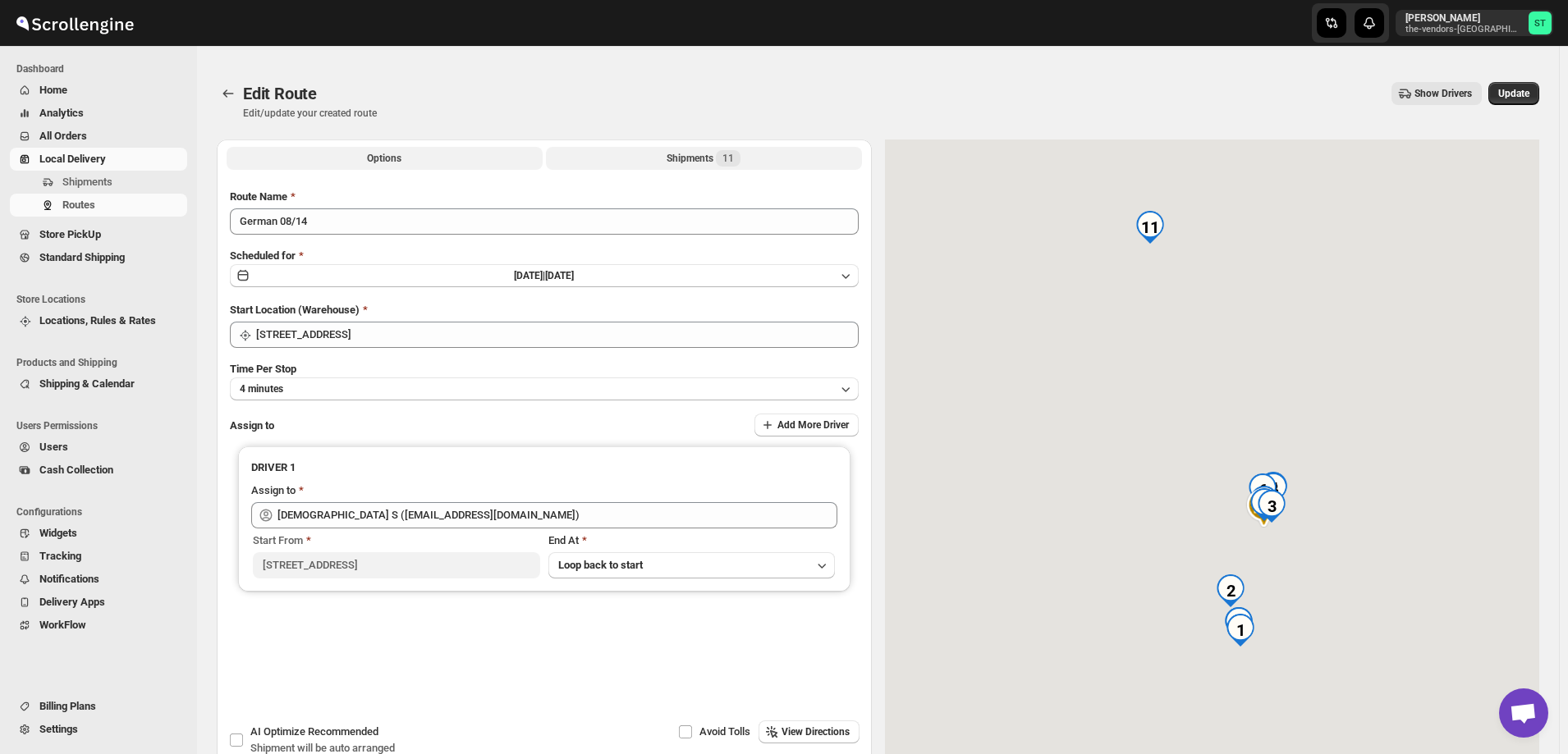
click at [681, 156] on div "Shipments 11" at bounding box center [703, 158] width 74 height 17
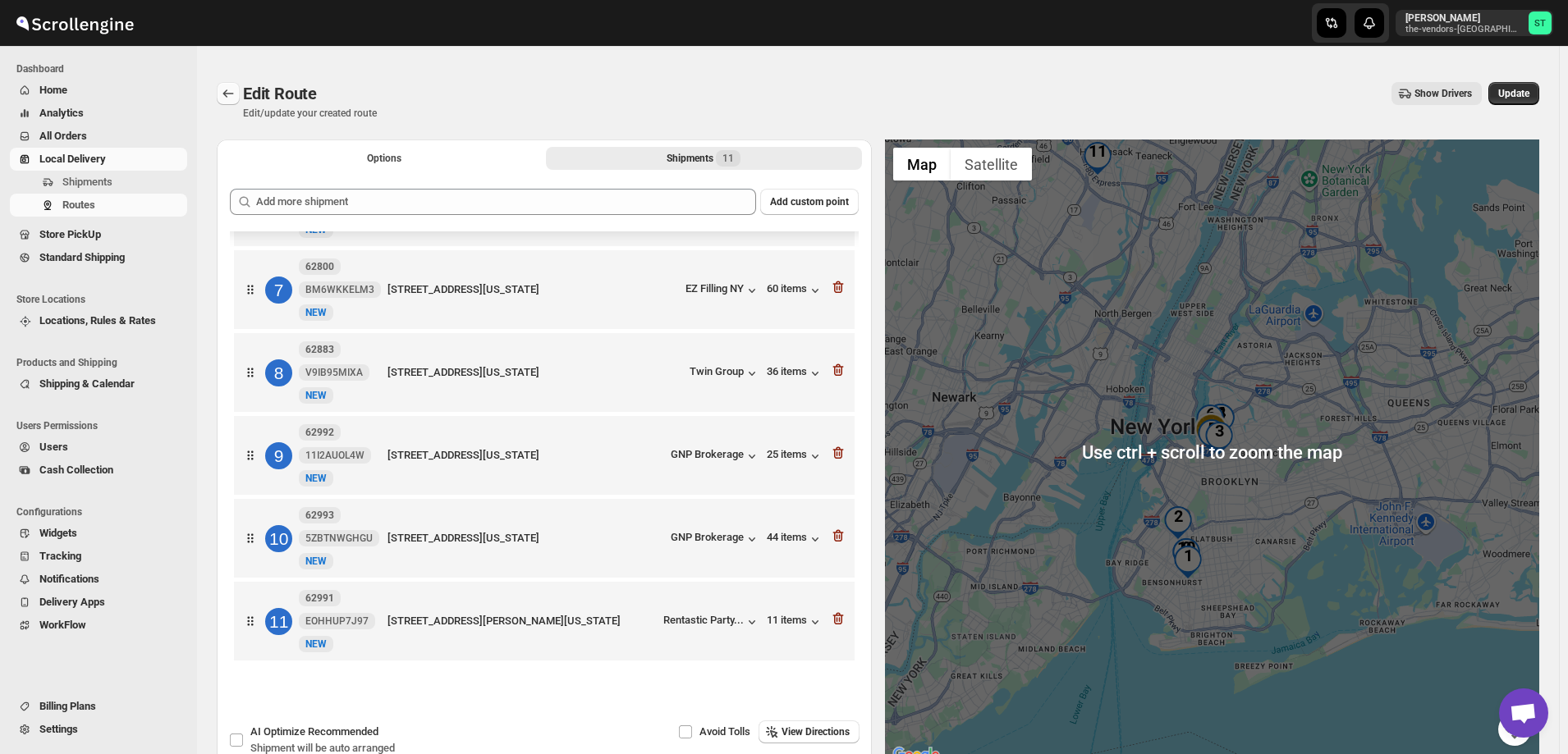
click at [222, 88] on icon "Routes" at bounding box center [228, 93] width 17 height 17
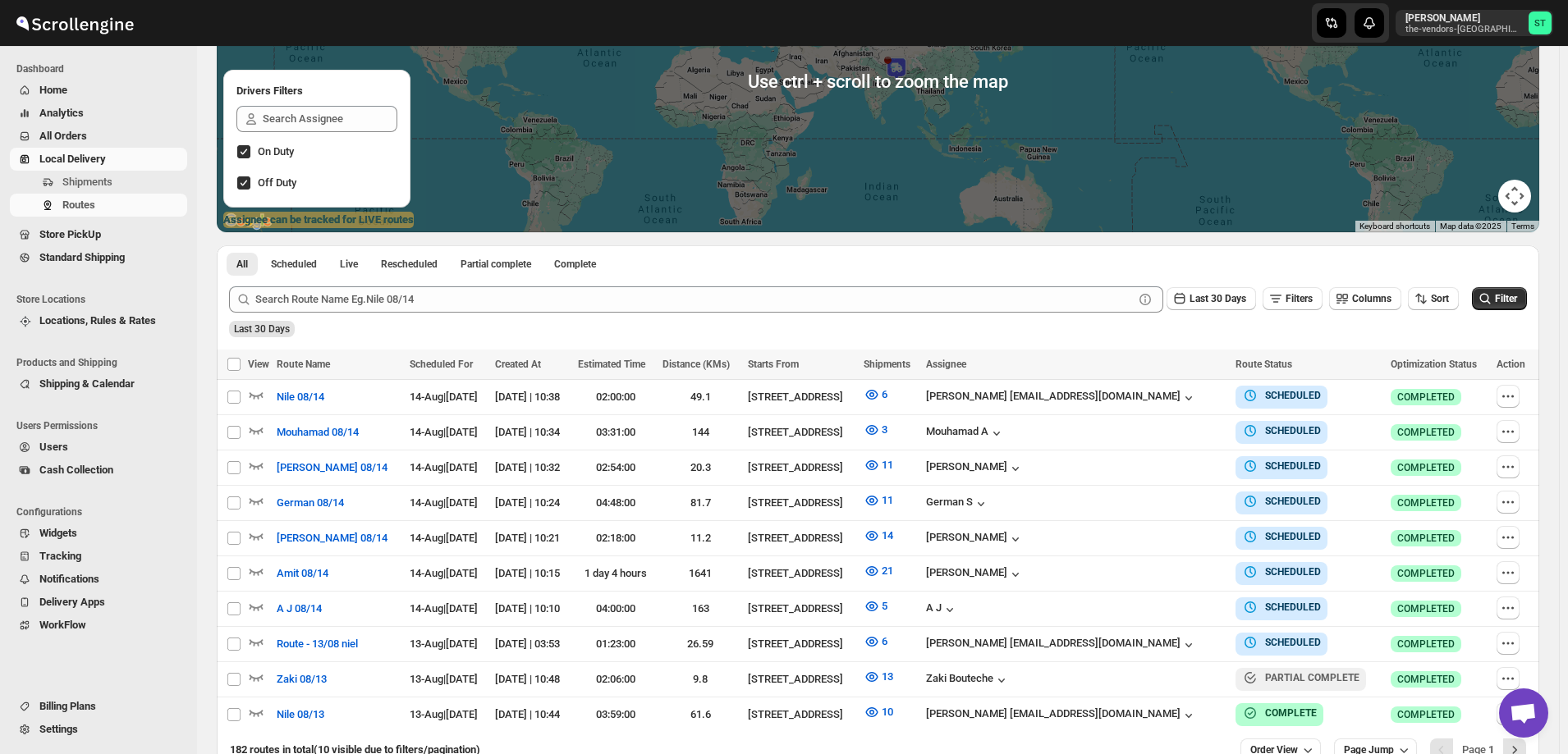
scroll to position [246, 0]
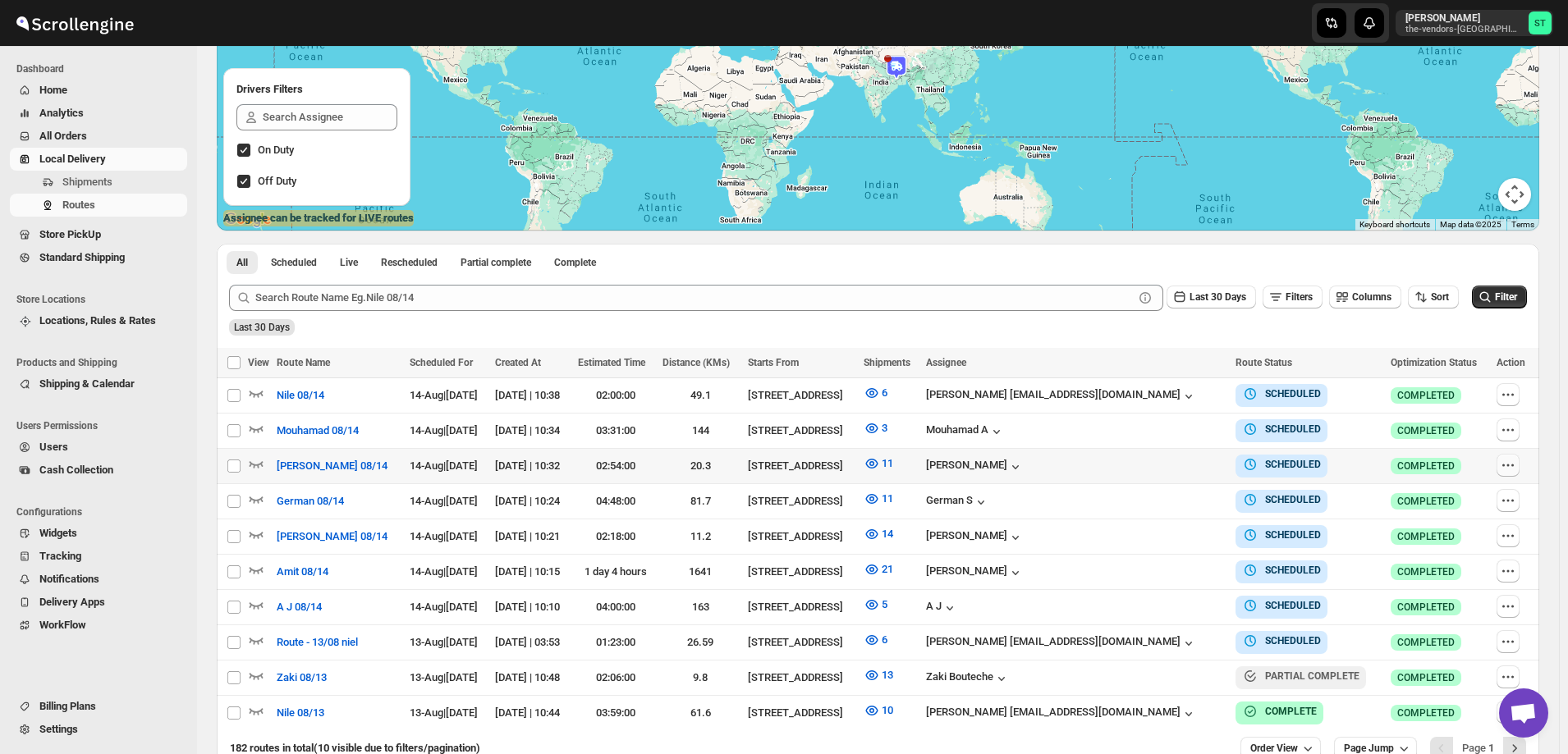
click at [1503, 466] on icon "button" at bounding box center [1508, 466] width 17 height 17
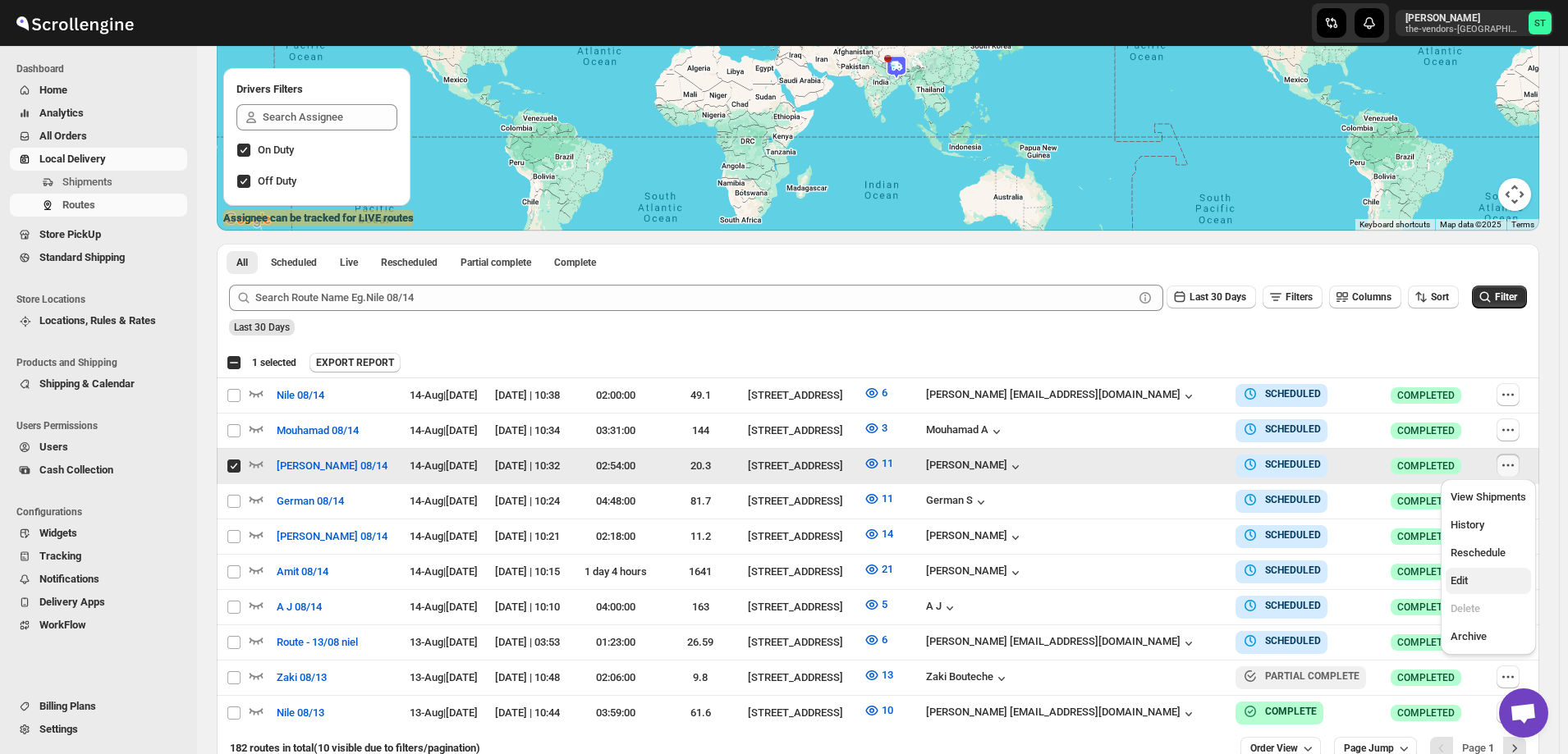
click at [1491, 583] on span "Edit" at bounding box center [1489, 581] width 75 height 17
checkbox input "false"
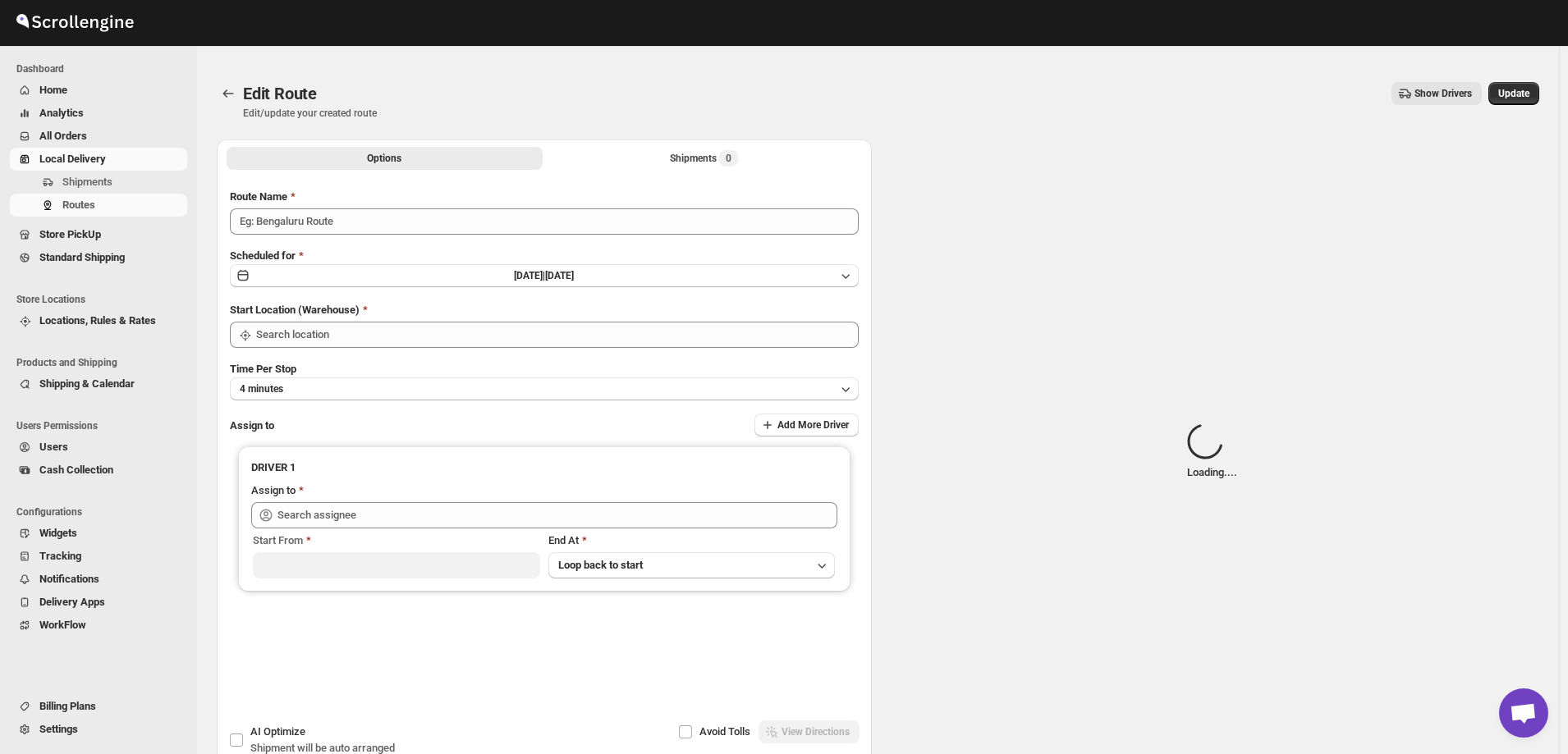
type input "[PERSON_NAME] 08/14"
type input "[STREET_ADDRESS]"
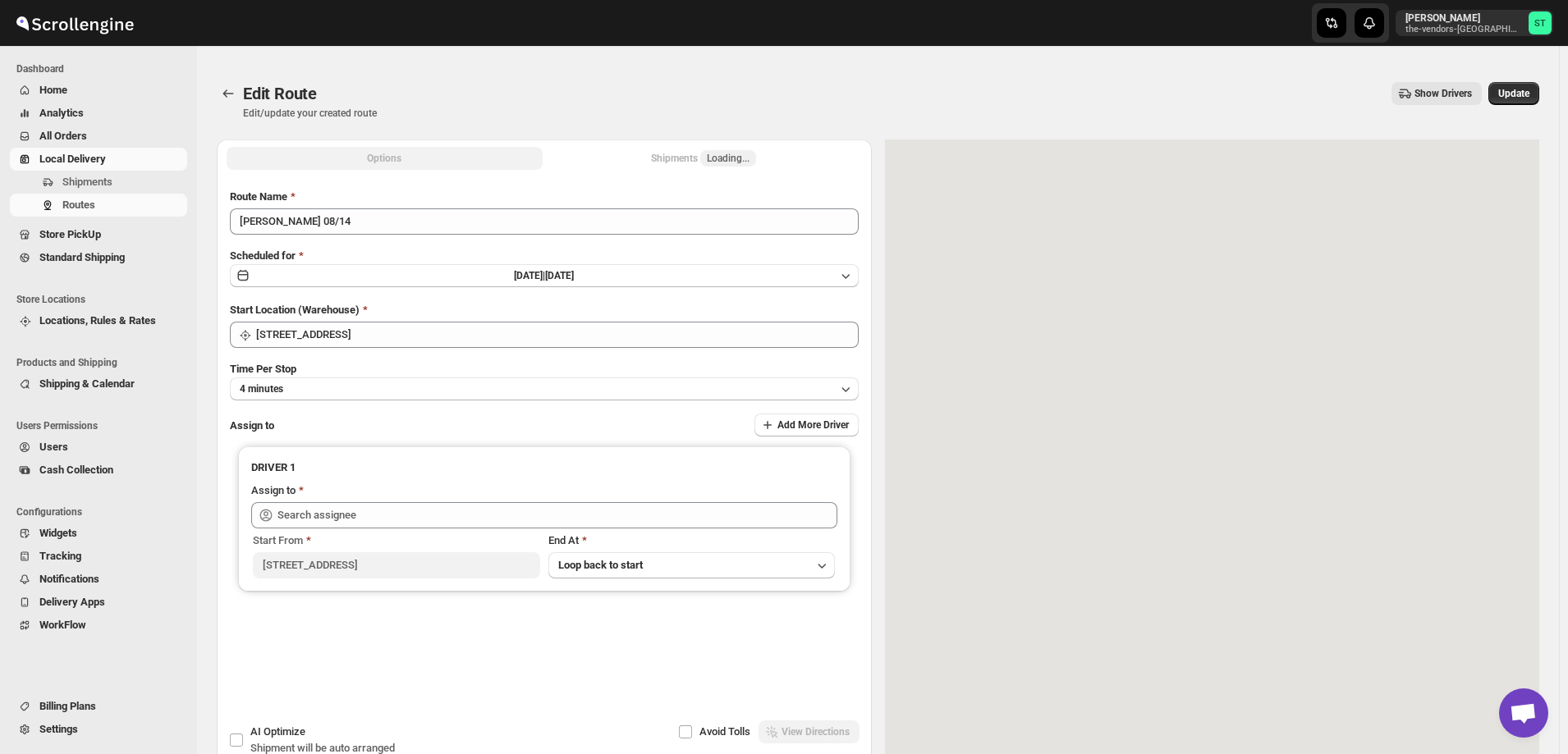
type input "[PERSON_NAME] ([EMAIL_ADDRESS][DOMAIN_NAME])"
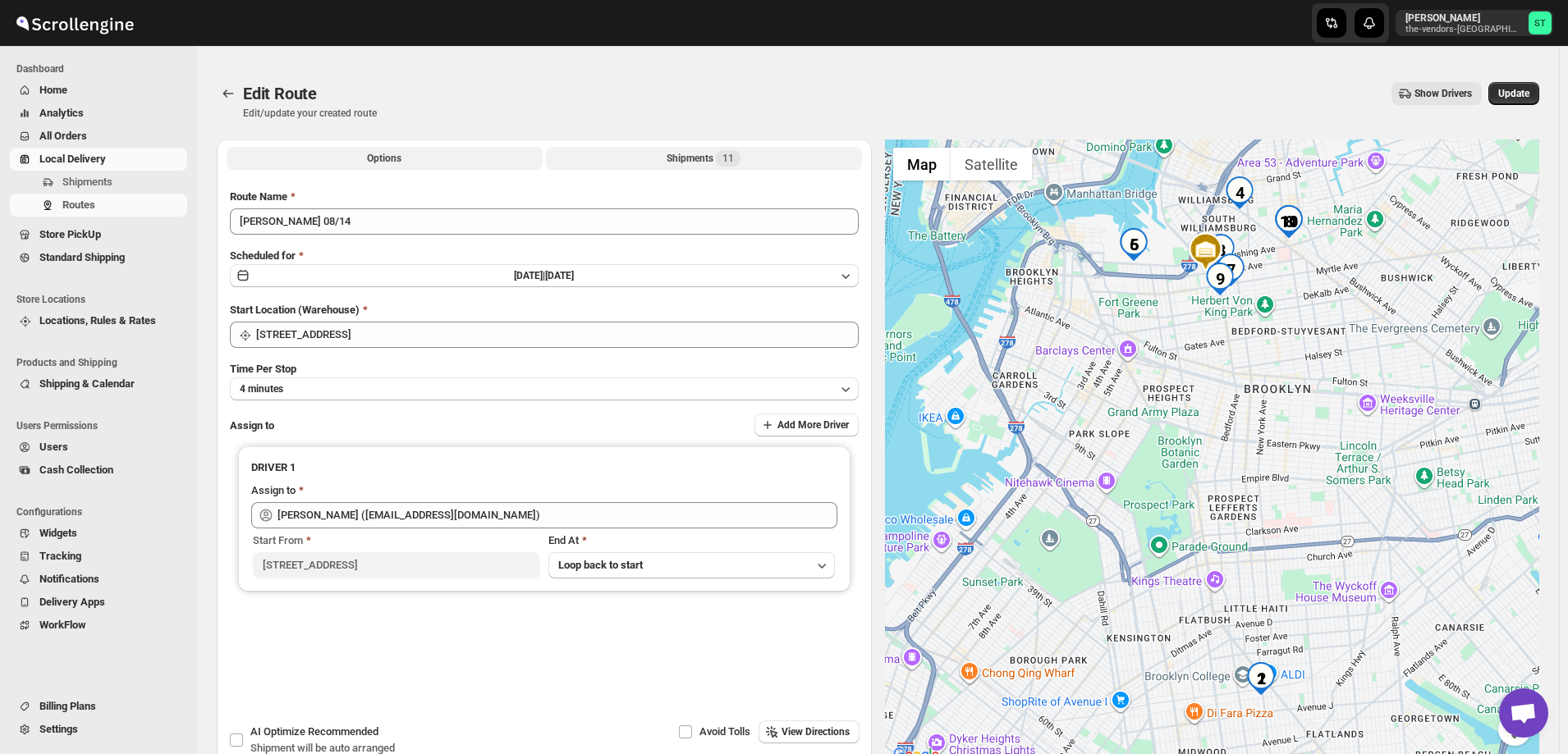
click at [665, 155] on button "Shipments 11" at bounding box center [704, 159] width 316 height 23
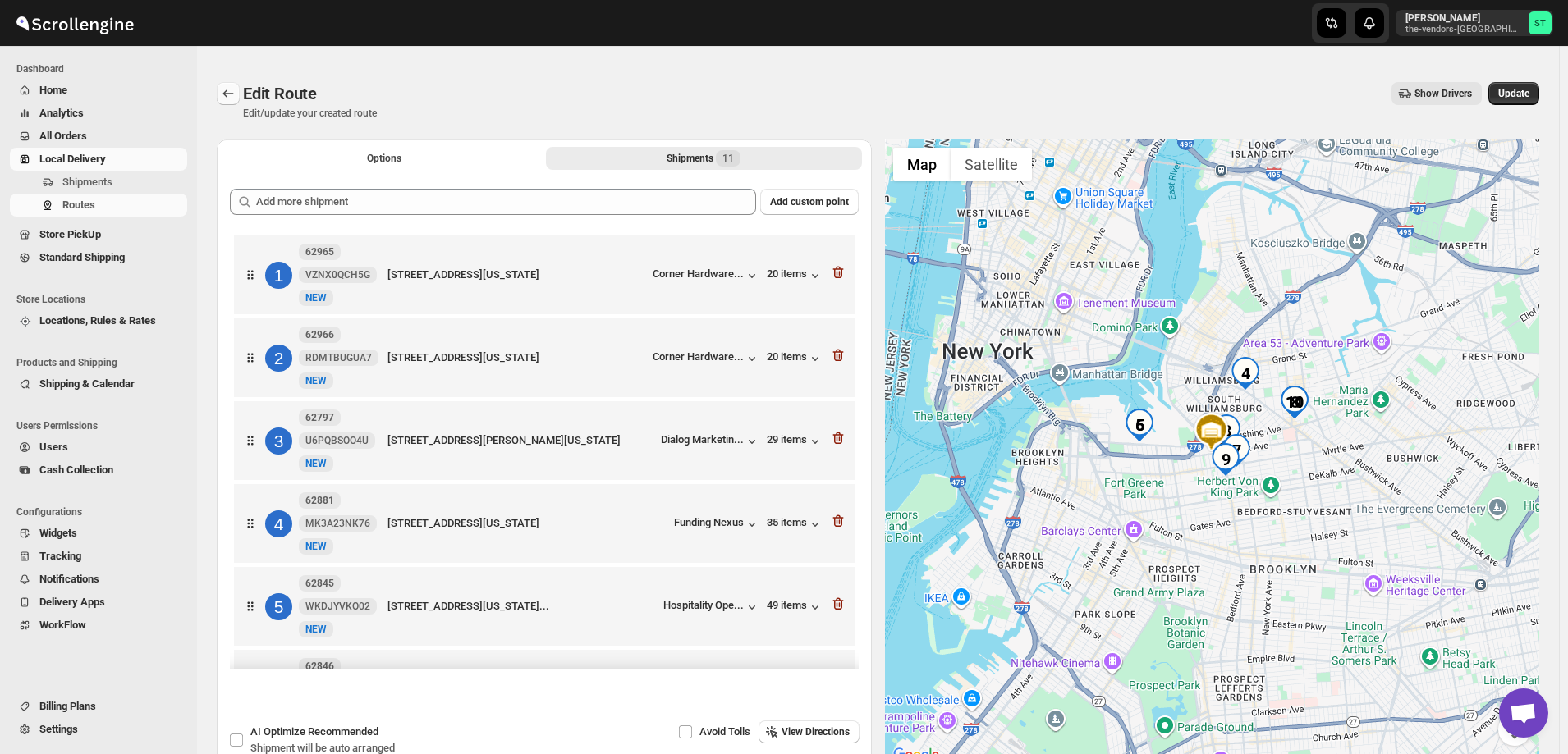
click at [218, 88] on button "Routes" at bounding box center [228, 94] width 23 height 23
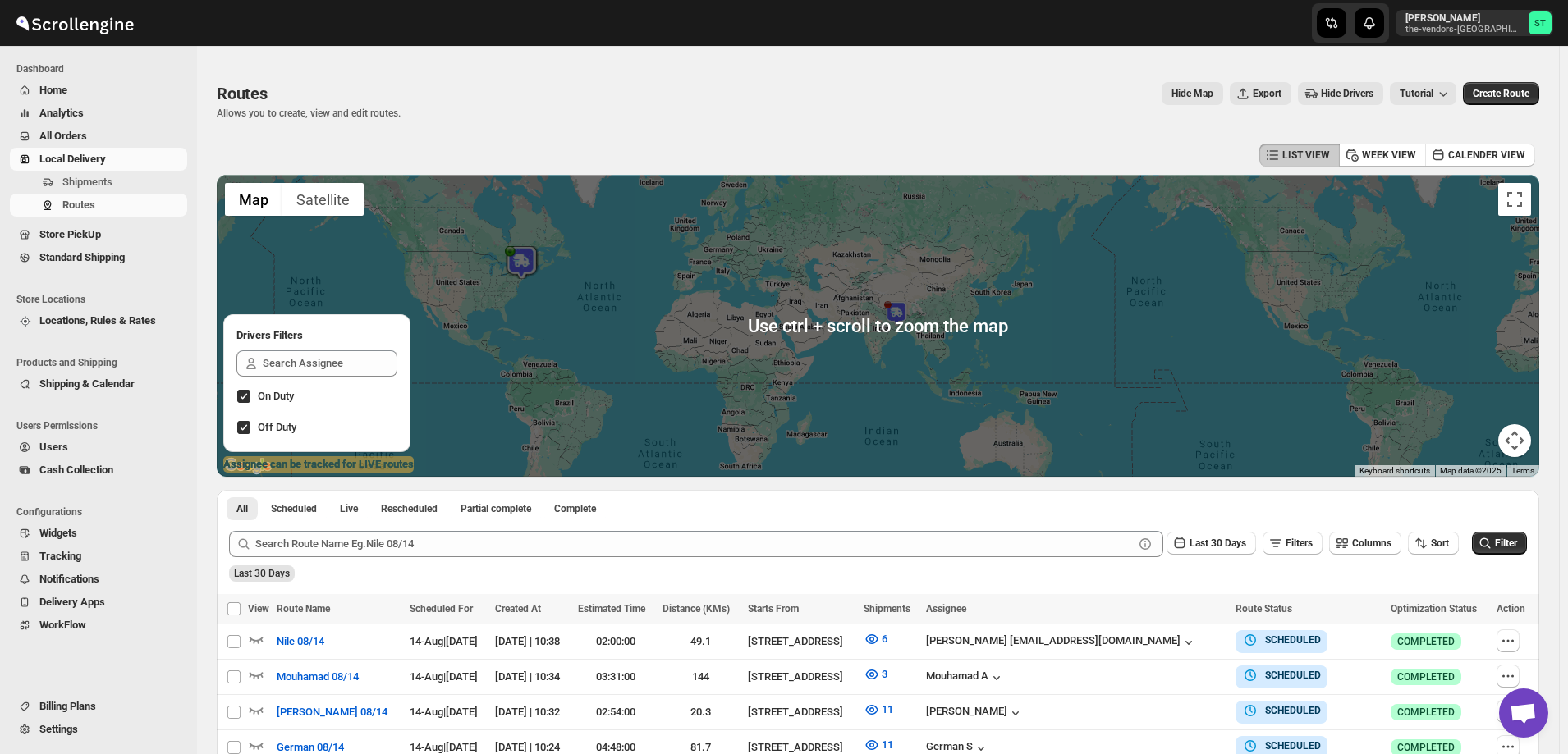
scroll to position [164, 0]
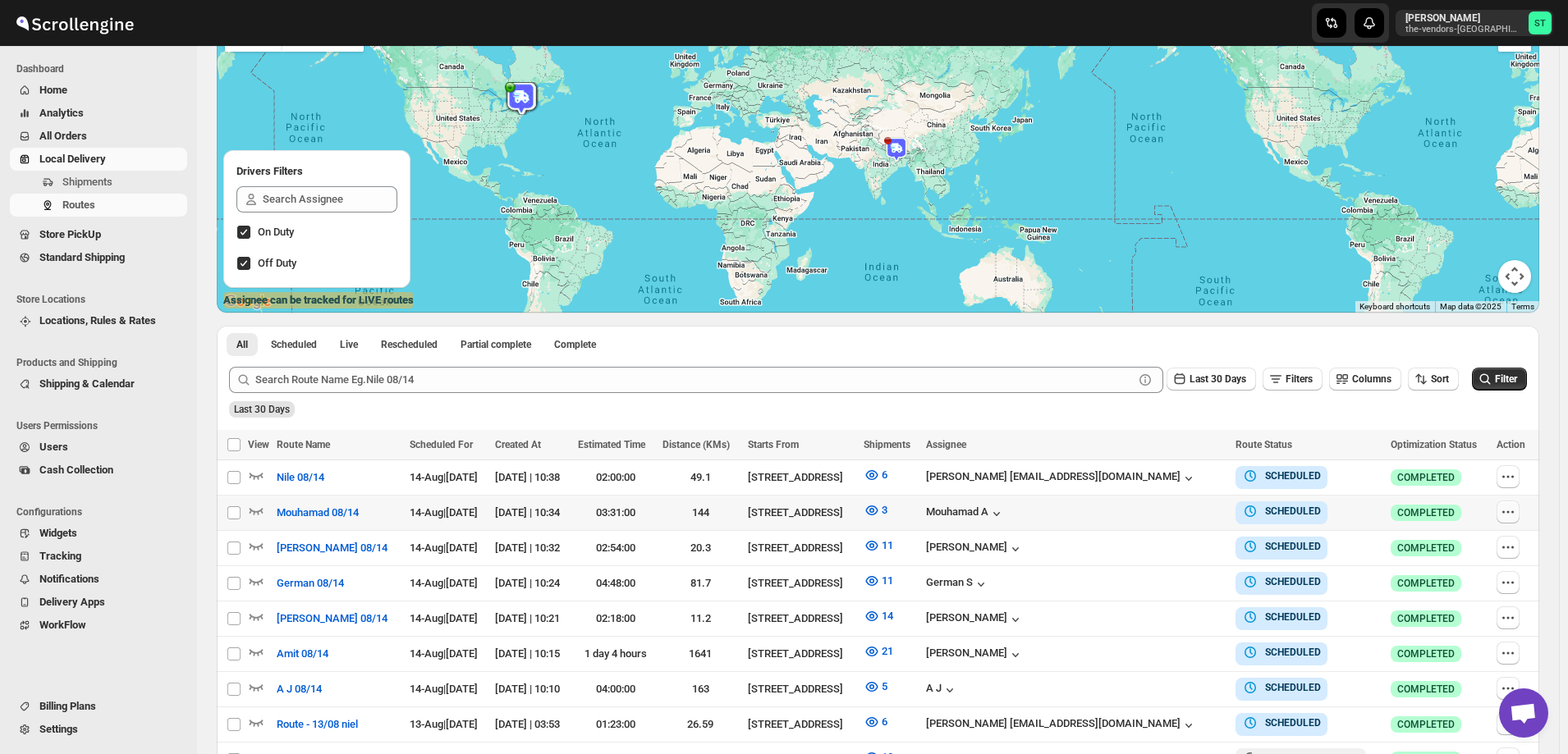
click at [1508, 509] on icon "button" at bounding box center [1508, 512] width 17 height 17
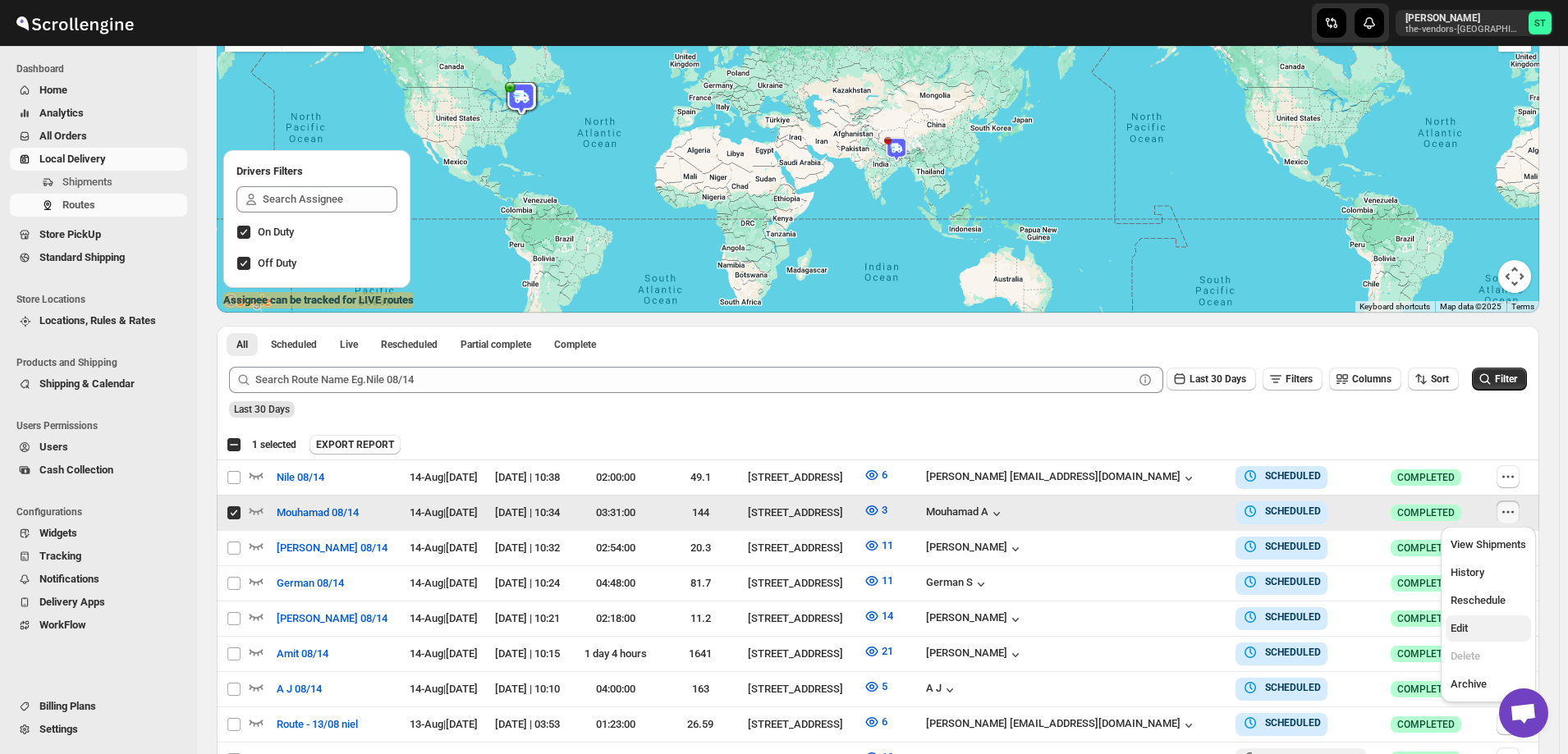
click at [1493, 628] on span "Edit" at bounding box center [1489, 629] width 75 height 17
checkbox input "false"
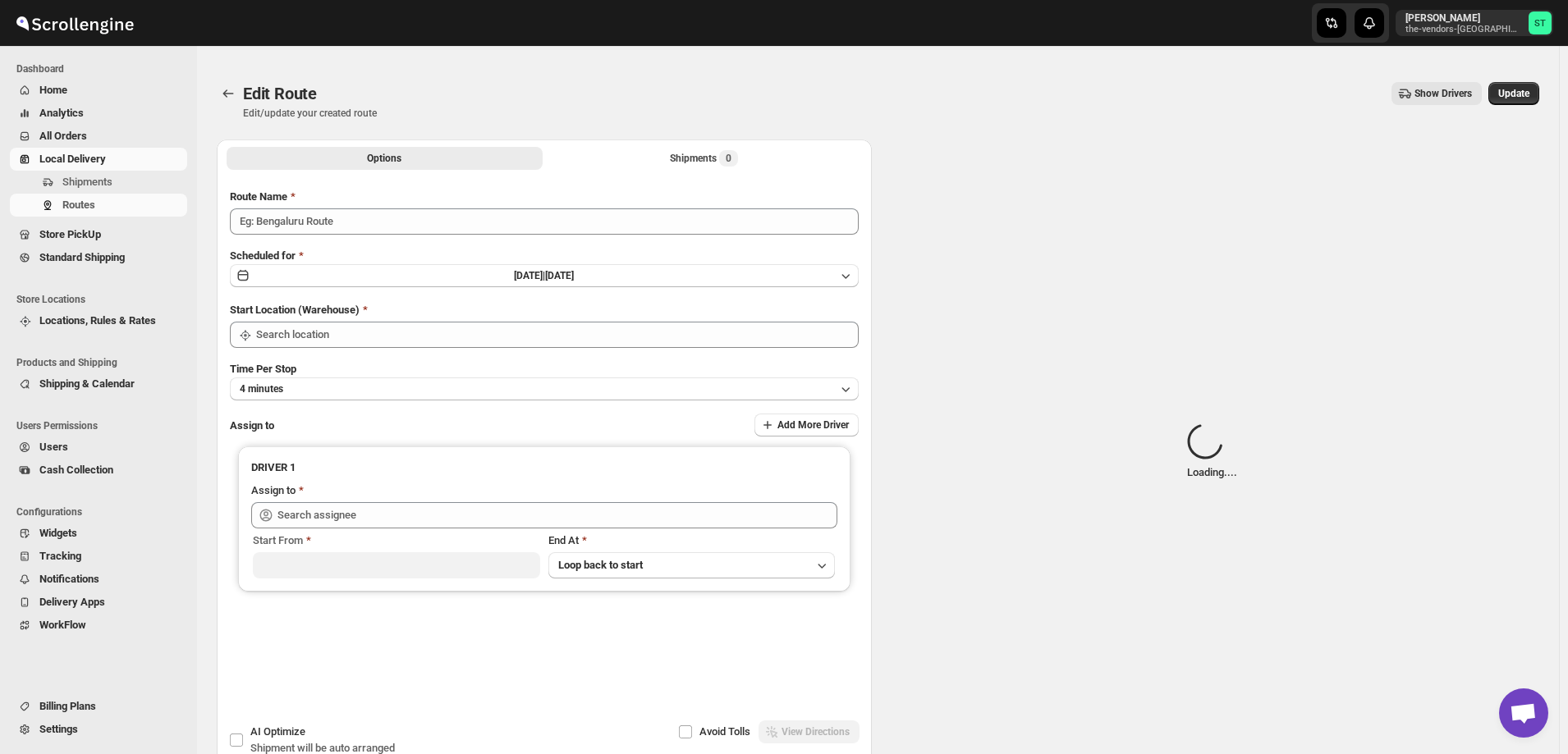
type input "Mouhamad 08/14"
type input "[STREET_ADDRESS]"
type input "Mouhamad A ([EMAIL_ADDRESS][DOMAIN_NAME])"
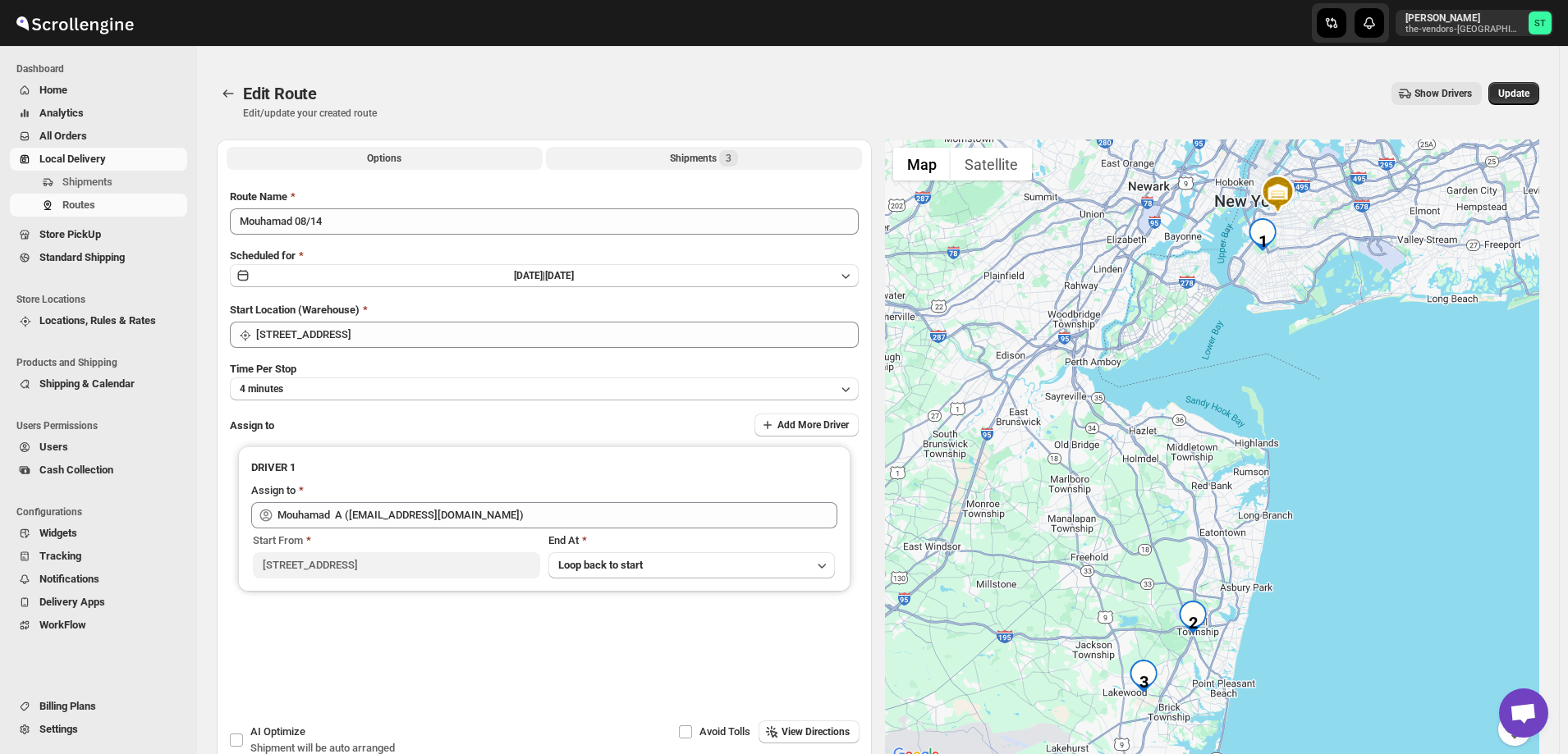
click at [672, 154] on button "Shipments 3" at bounding box center [704, 159] width 316 height 23
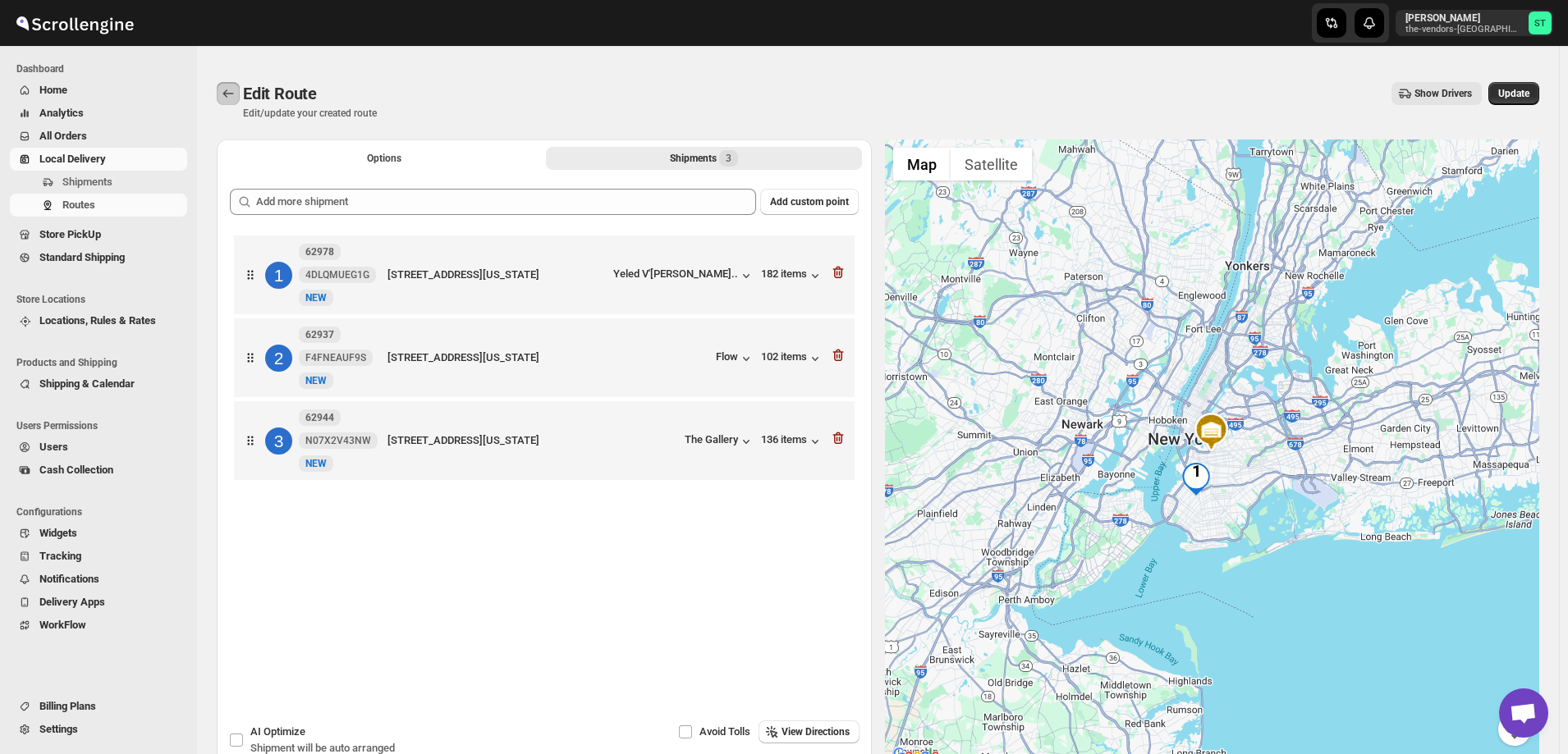
click at [224, 89] on icon "Routes" at bounding box center [228, 93] width 17 height 17
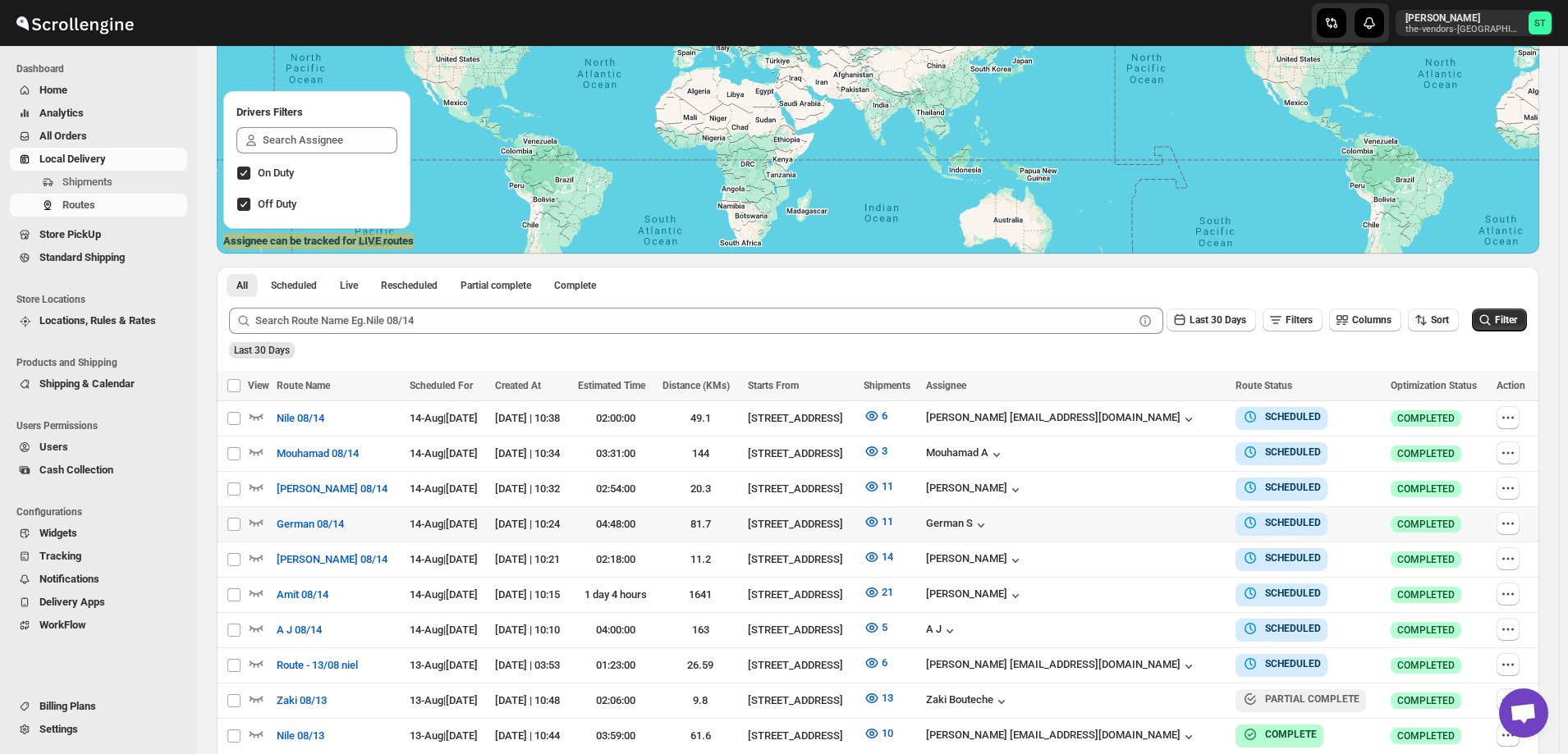
scroll to position [305, 0]
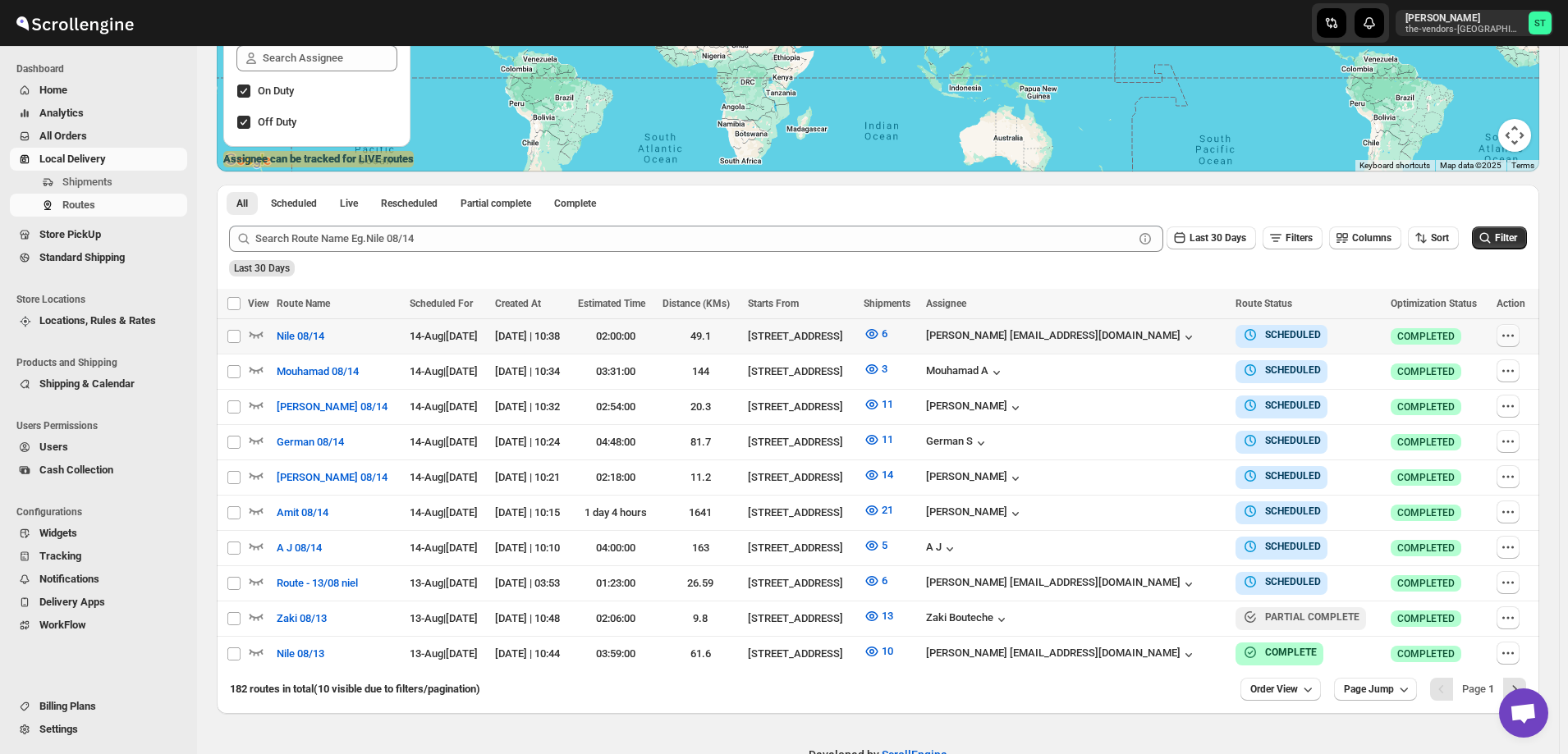
click at [1508, 331] on icon "button" at bounding box center [1508, 336] width 17 height 17
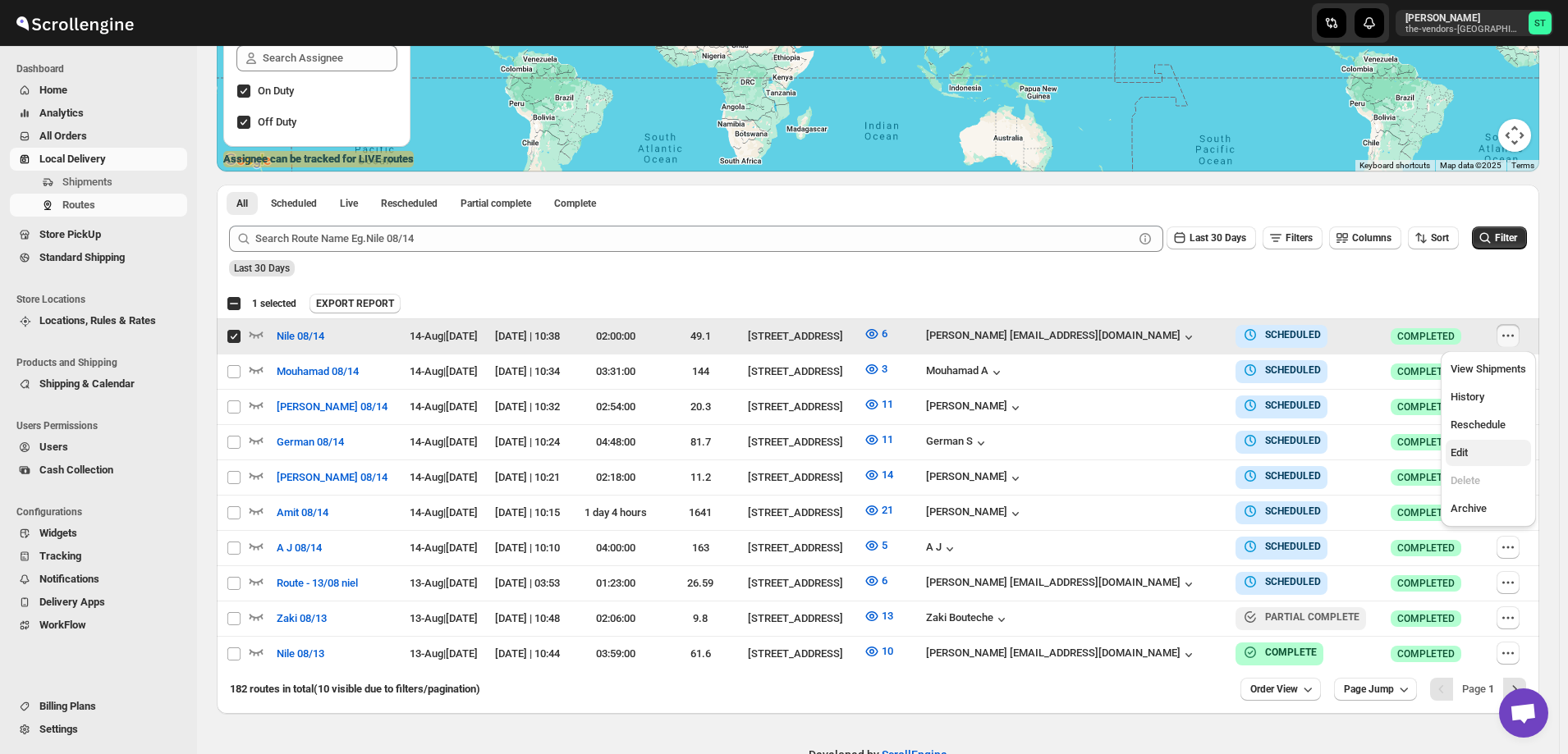
click at [1490, 451] on span "Edit" at bounding box center [1489, 452] width 75 height 17
checkbox input "false"
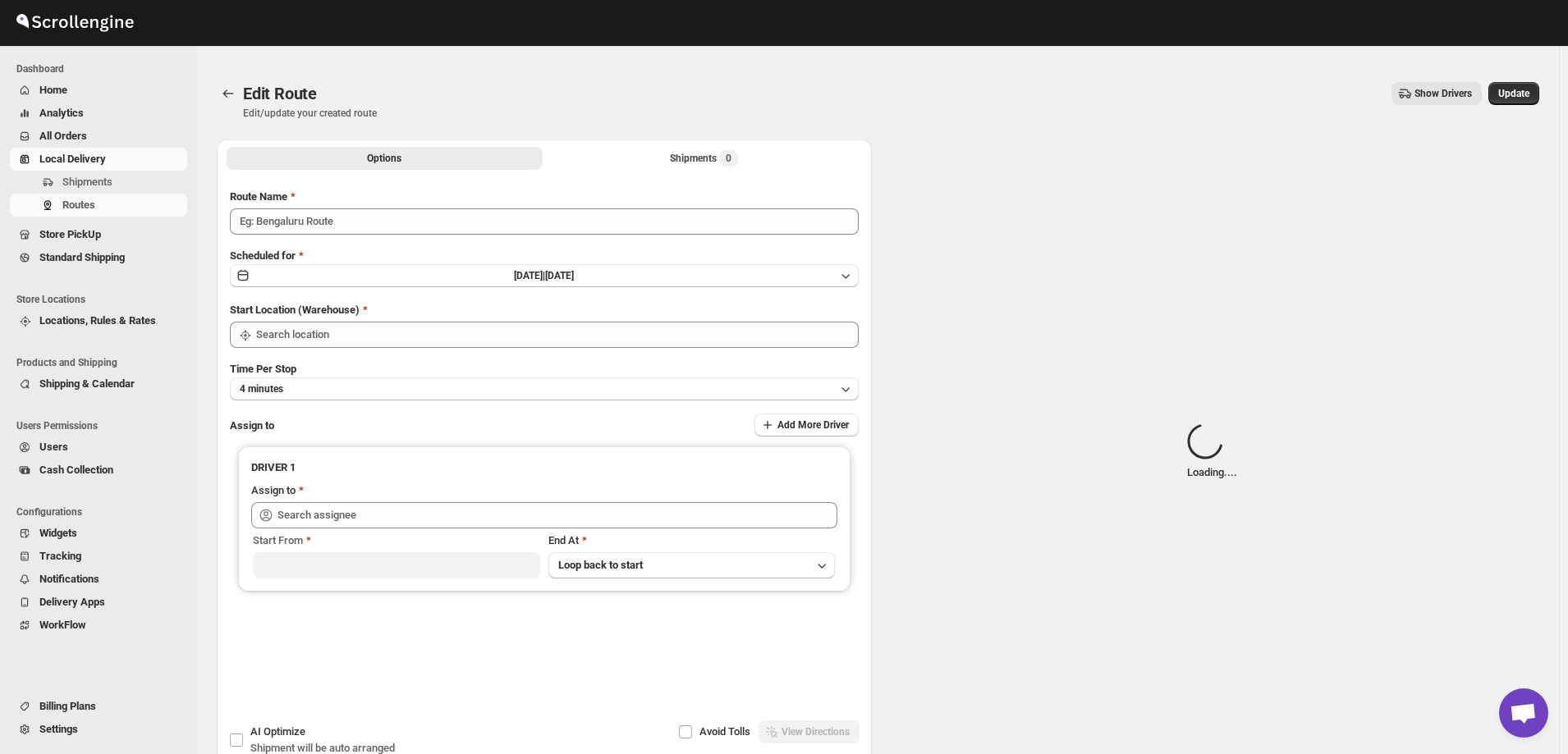
type input "Nile 08/14"
type input "[STREET_ADDRESS]"
type input "[PERSON_NAME] [EMAIL_ADDRESS][DOMAIN_NAME] ([EMAIL_ADDRESS][DOMAIN_NAME])"
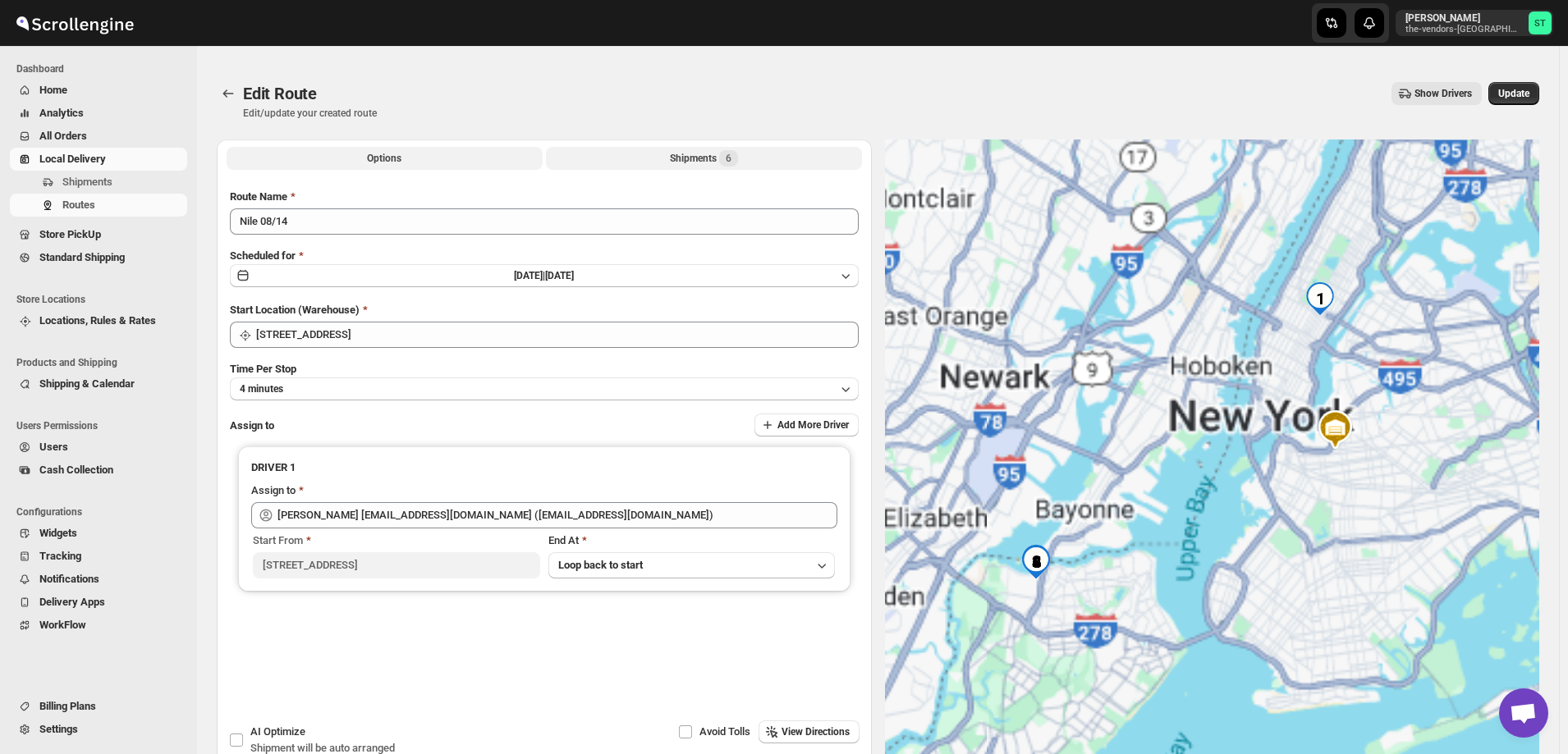
click at [677, 155] on div "Shipments 6" at bounding box center [704, 158] width 68 height 17
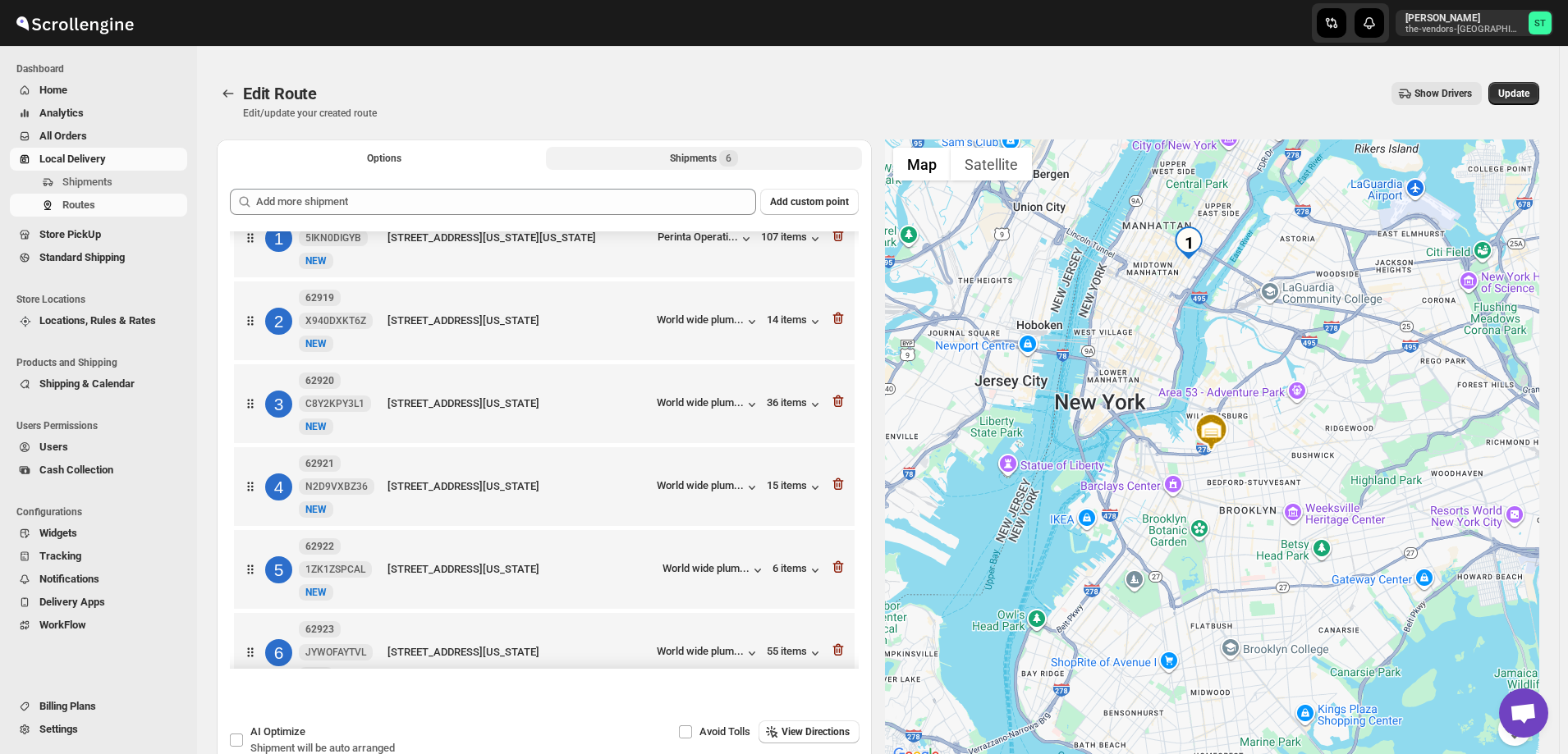
scroll to position [68, 0]
